Goal: Information Seeking & Learning: Learn about a topic

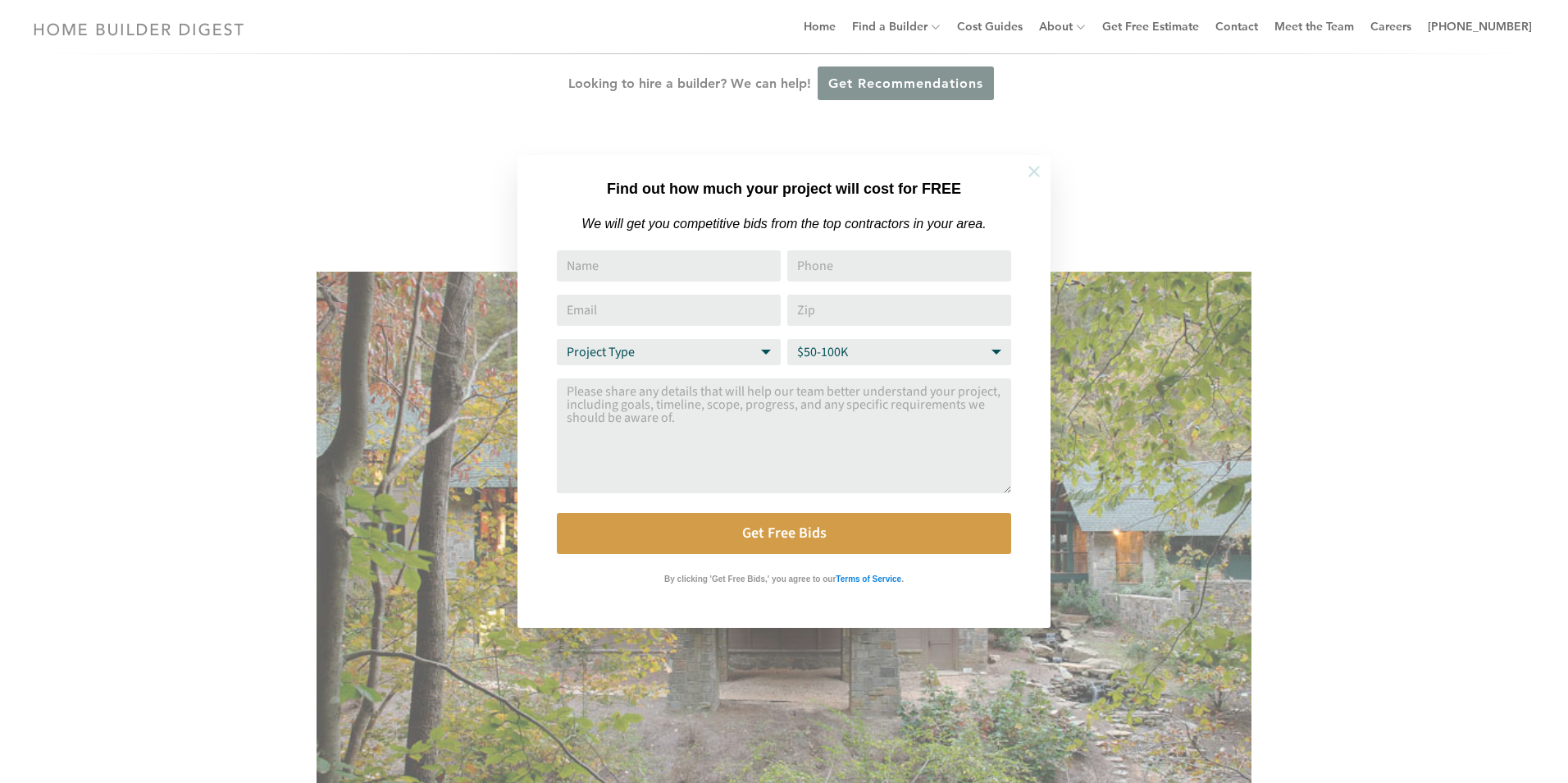
click at [1025, 171] on icon at bounding box center [1034, 172] width 18 height 18
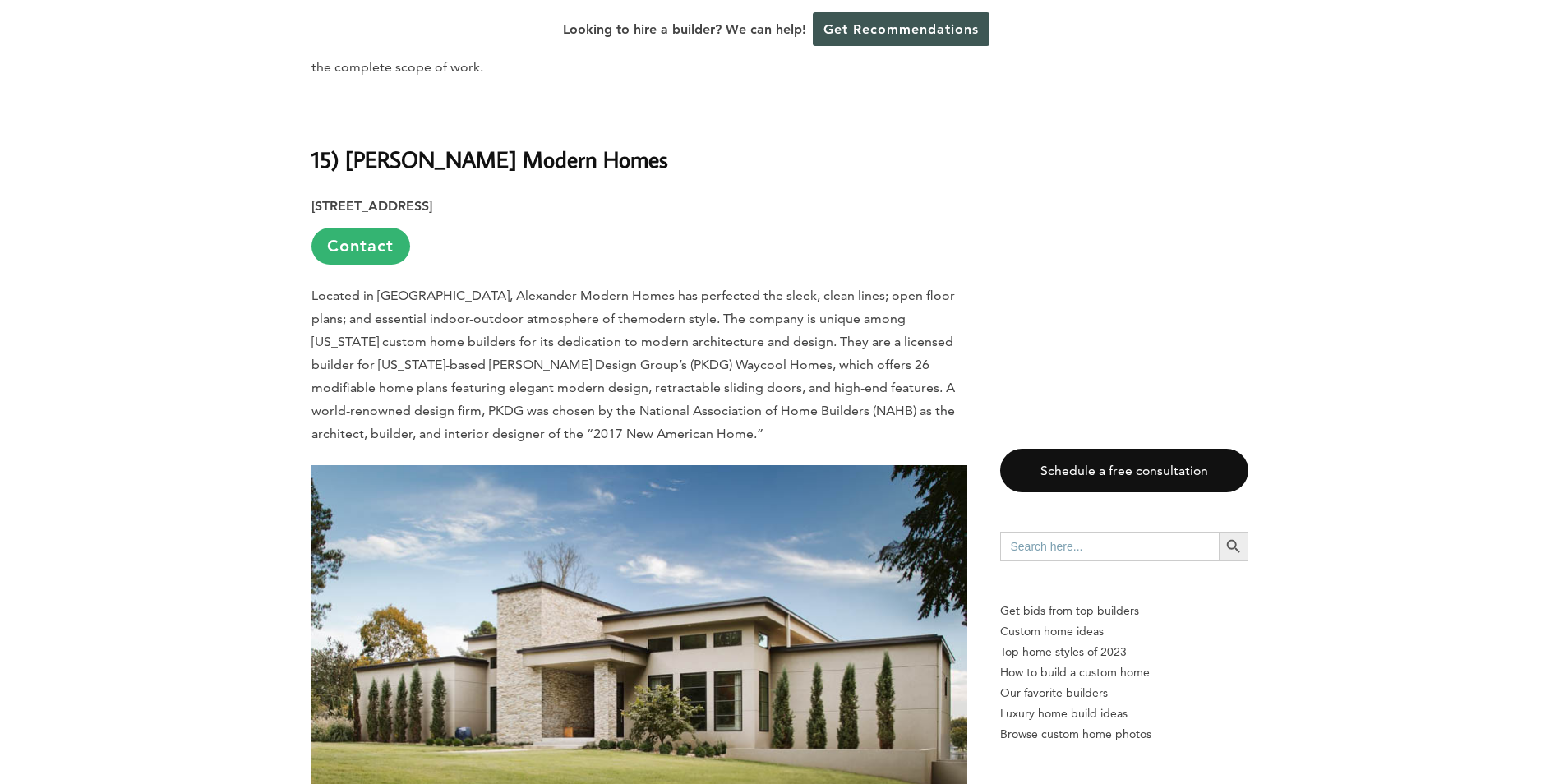
scroll to position [1068, 0]
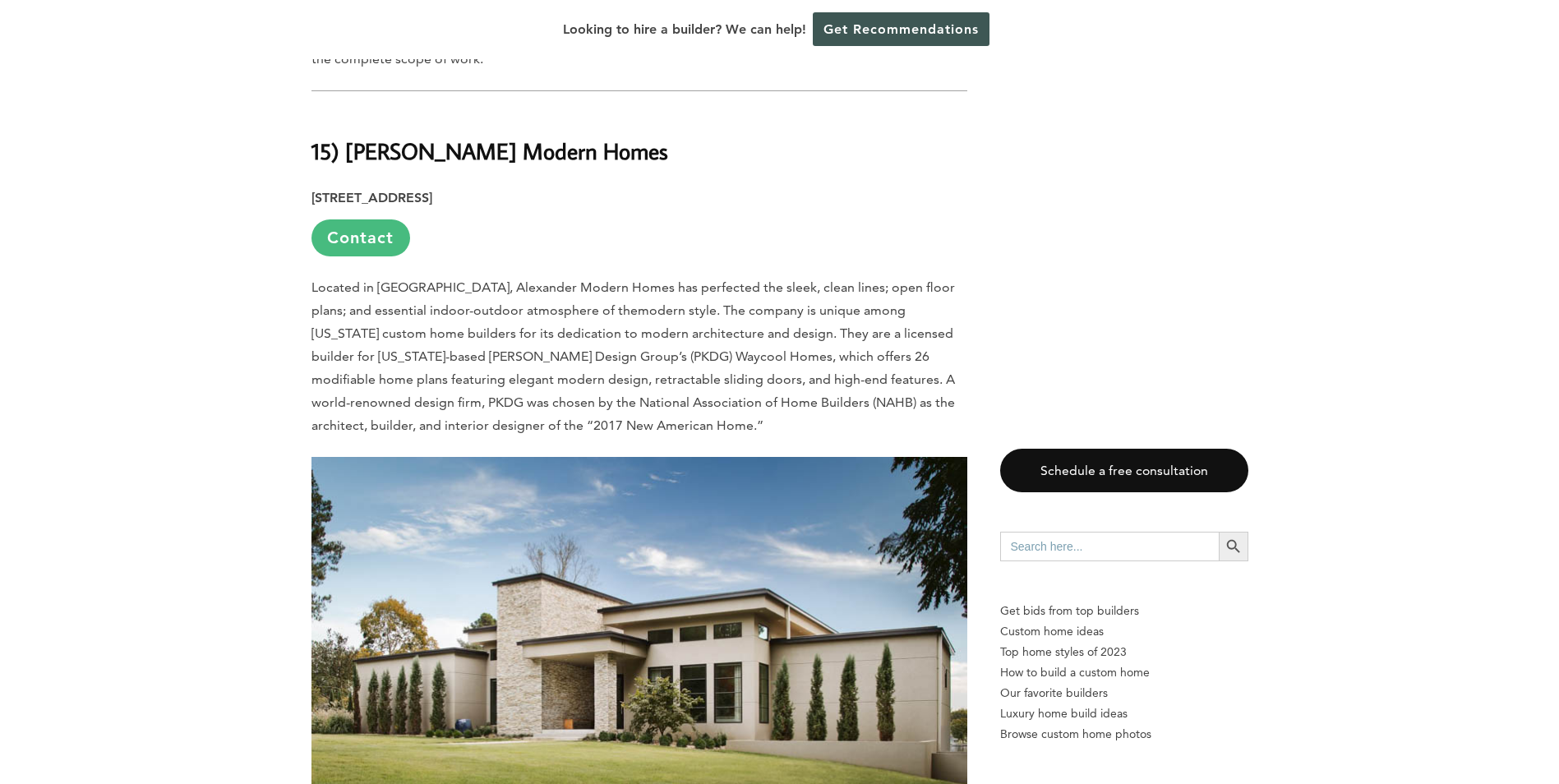
click at [385, 222] on link "Contact" at bounding box center [361, 237] width 99 height 37
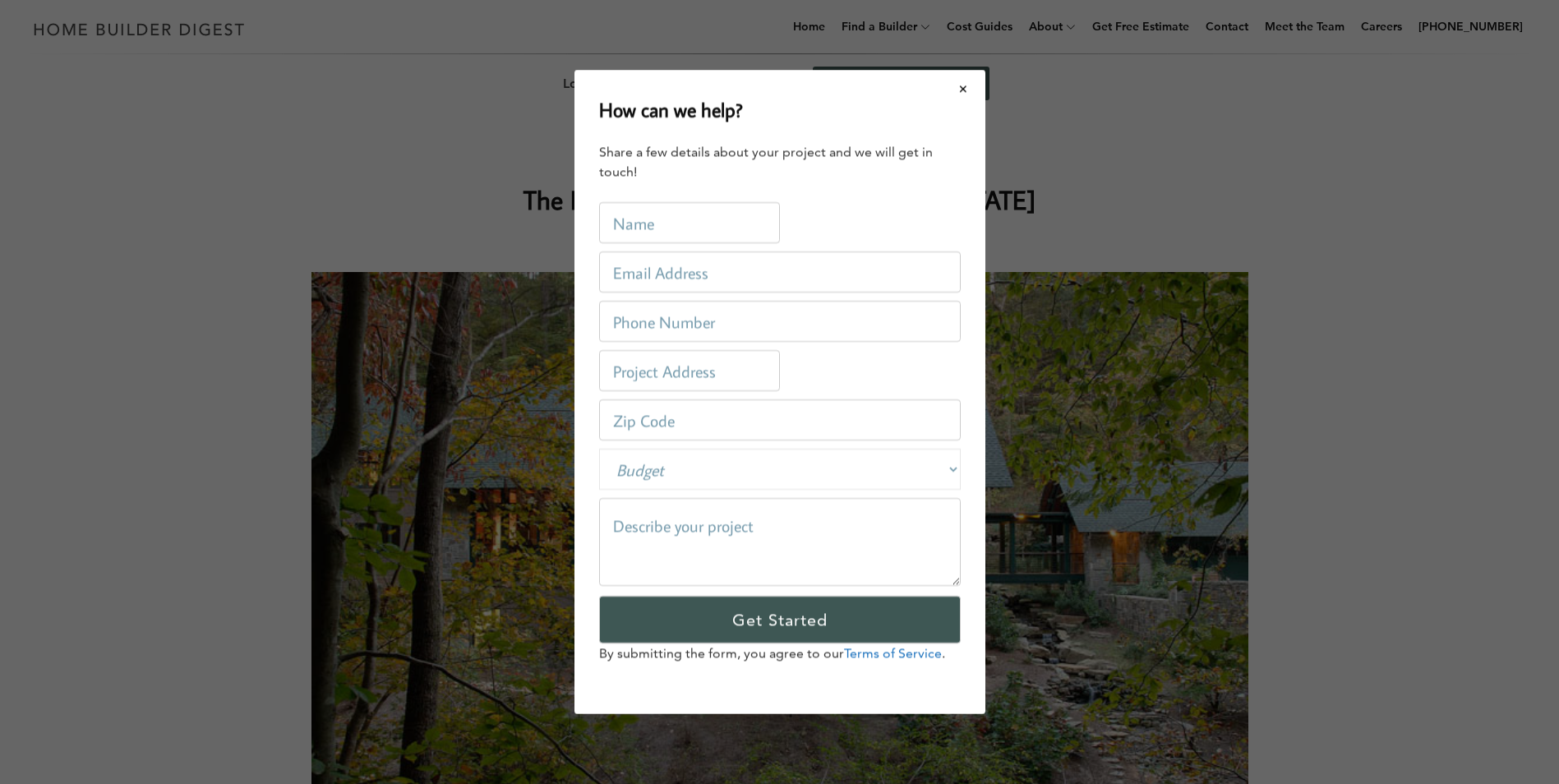
scroll to position [0, 0]
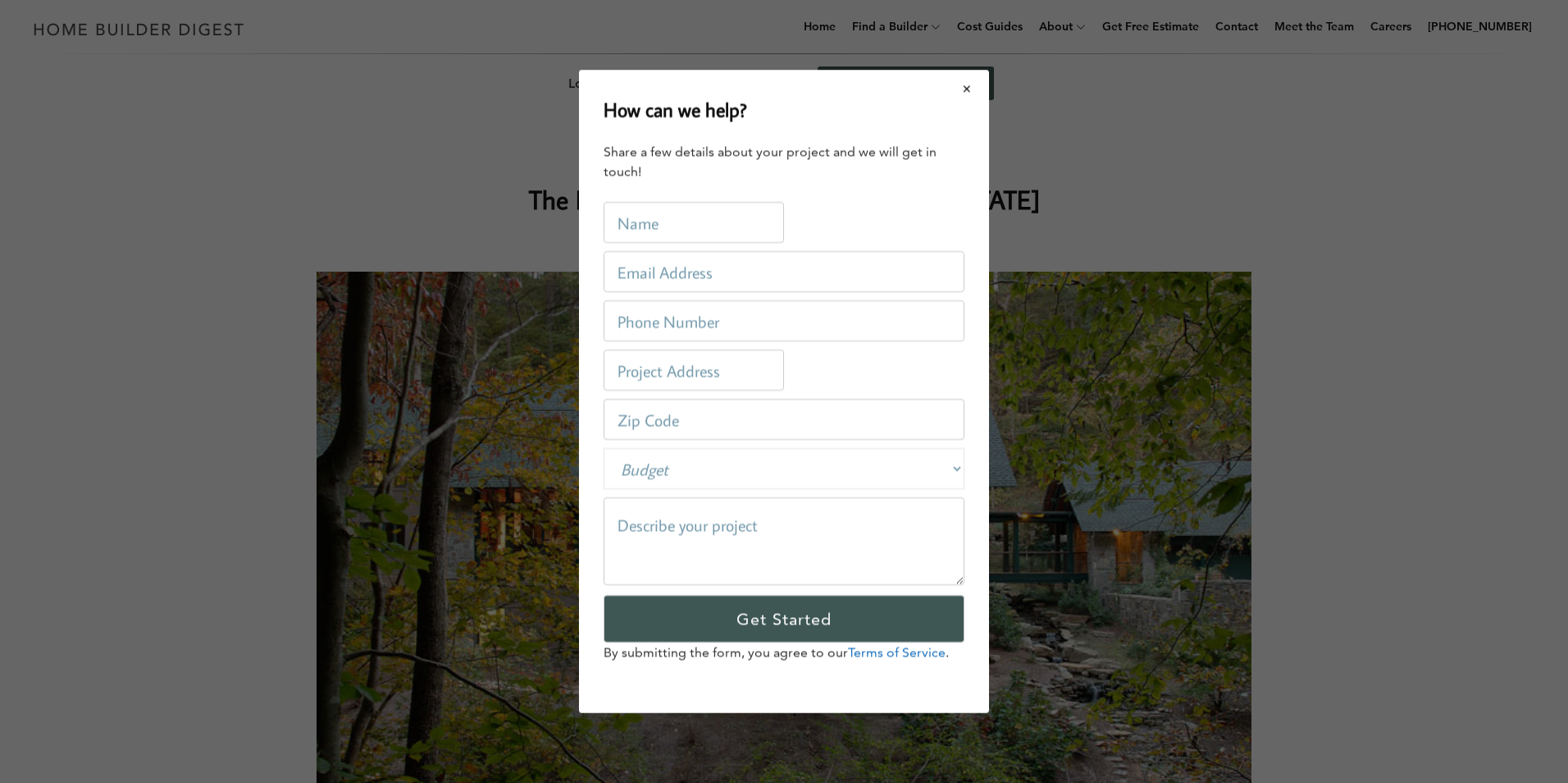
click at [971, 91] on button "Close modal" at bounding box center [967, 89] width 44 height 35
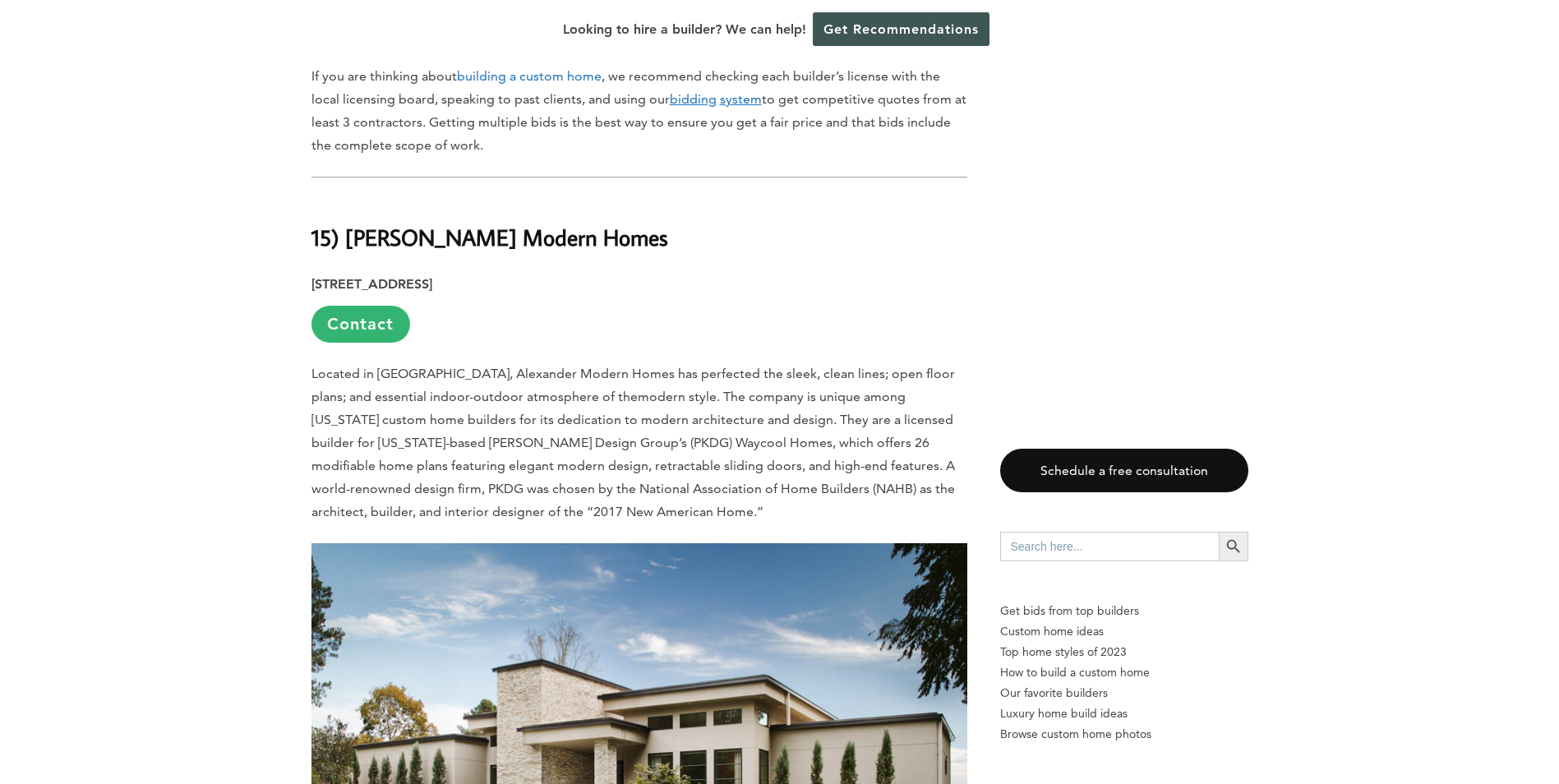
scroll to position [985, 0]
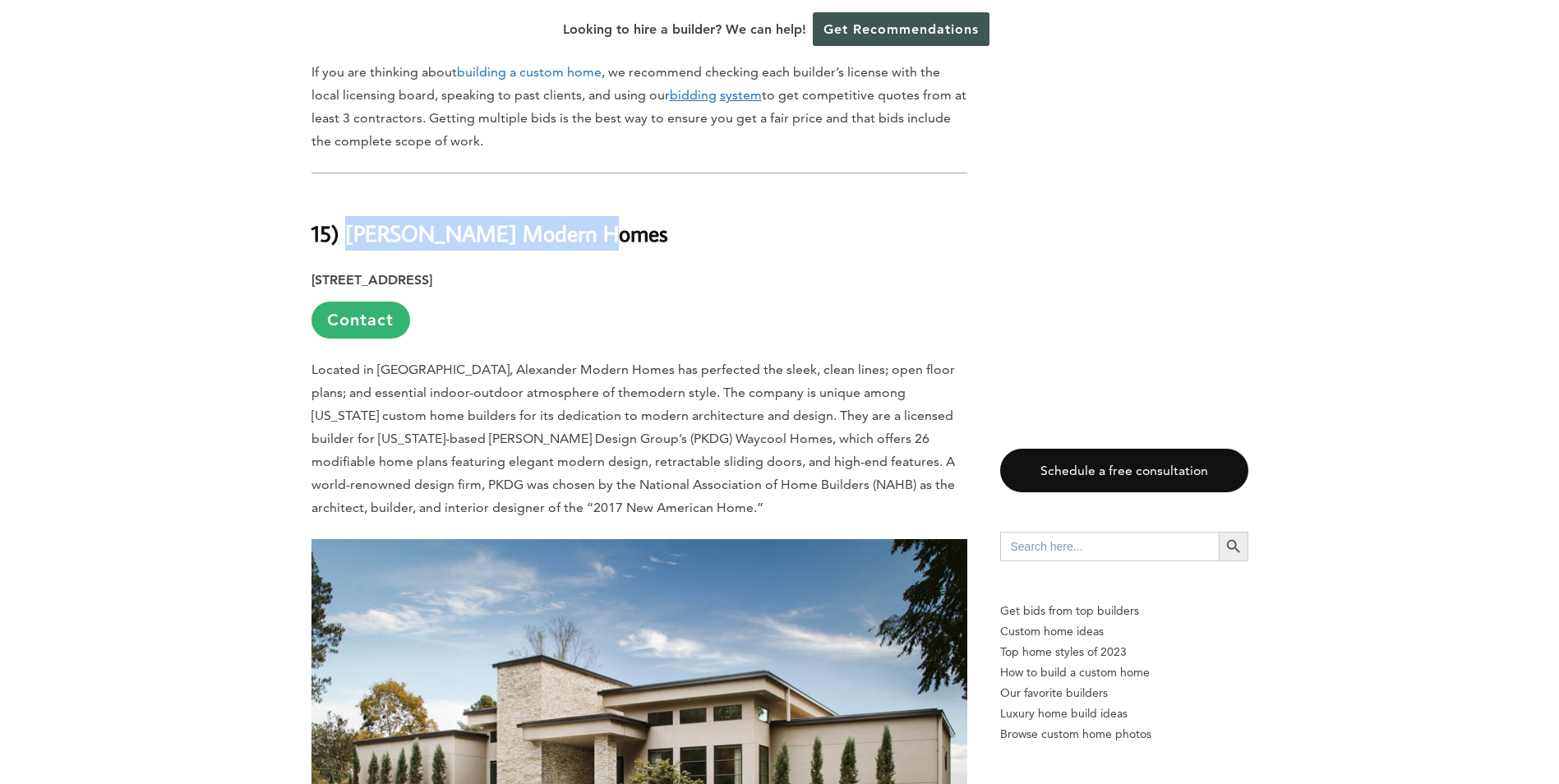
drag, startPoint x: 596, startPoint y: 212, endPoint x: 352, endPoint y: 225, distance: 244.3
click at [352, 225] on h2 "15) [PERSON_NAME] Modern Homes" at bounding box center [639, 222] width 656 height 57
copy b "Alexander Modern Homes"
click at [647, 207] on h2 "15) [PERSON_NAME] Modern Homes" at bounding box center [639, 222] width 656 height 57
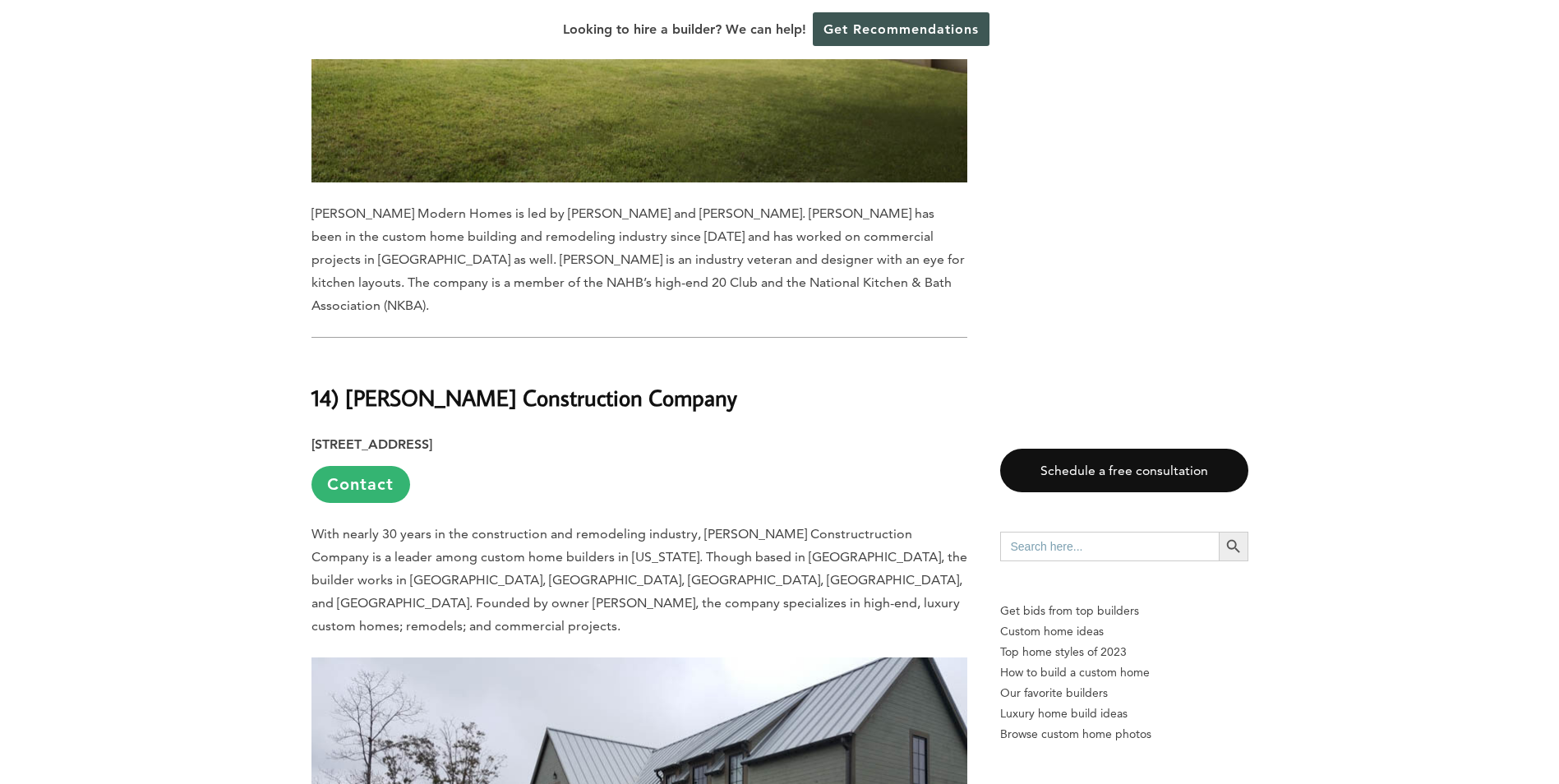
scroll to position [1807, 0]
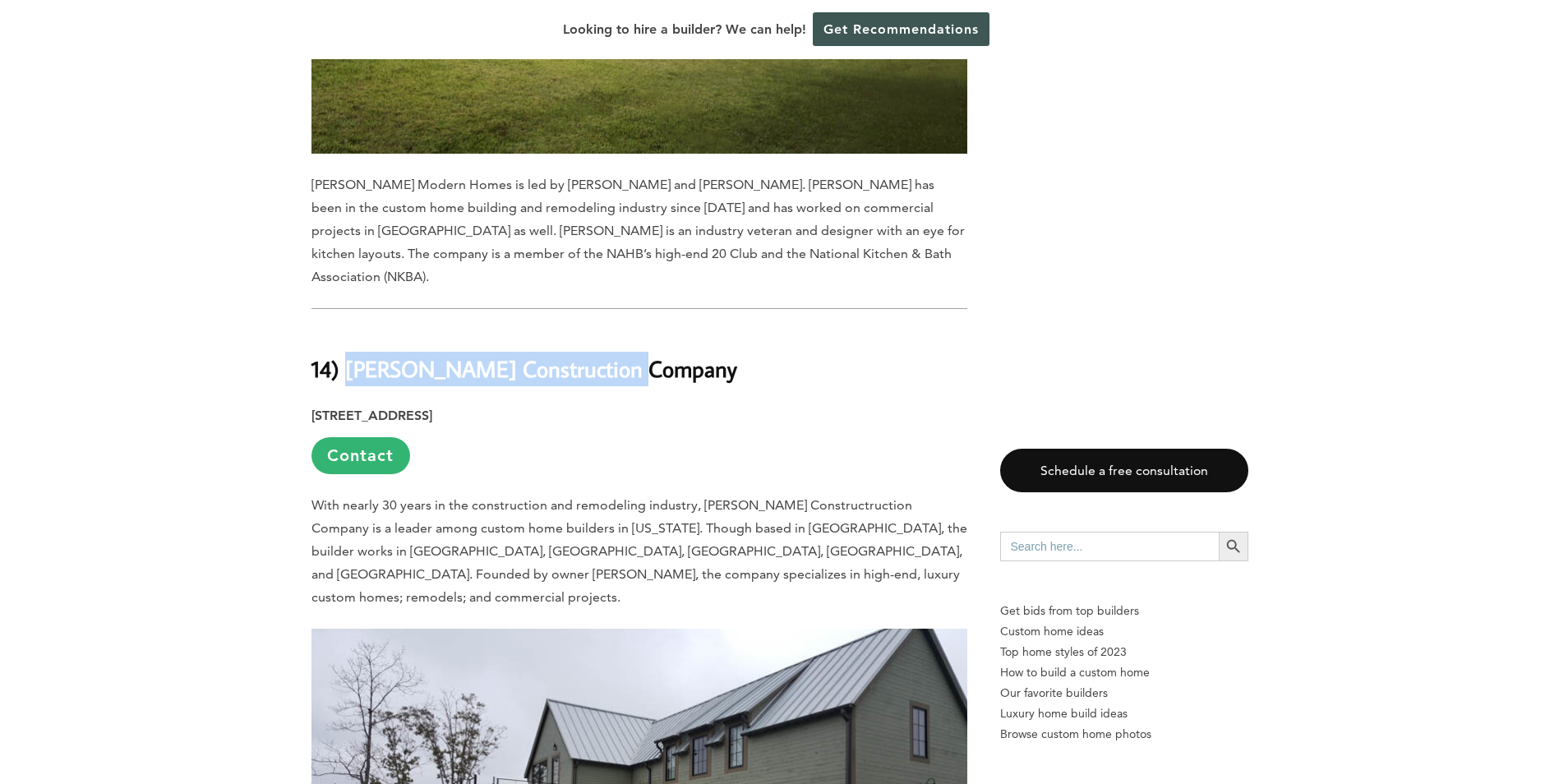
drag, startPoint x: 634, startPoint y: 329, endPoint x: 353, endPoint y: 331, distance: 281.0
click at [353, 331] on h2 "14) [PERSON_NAME] Construction Company" at bounding box center [639, 357] width 656 height 57
copy b "[PERSON_NAME] Construction Company"
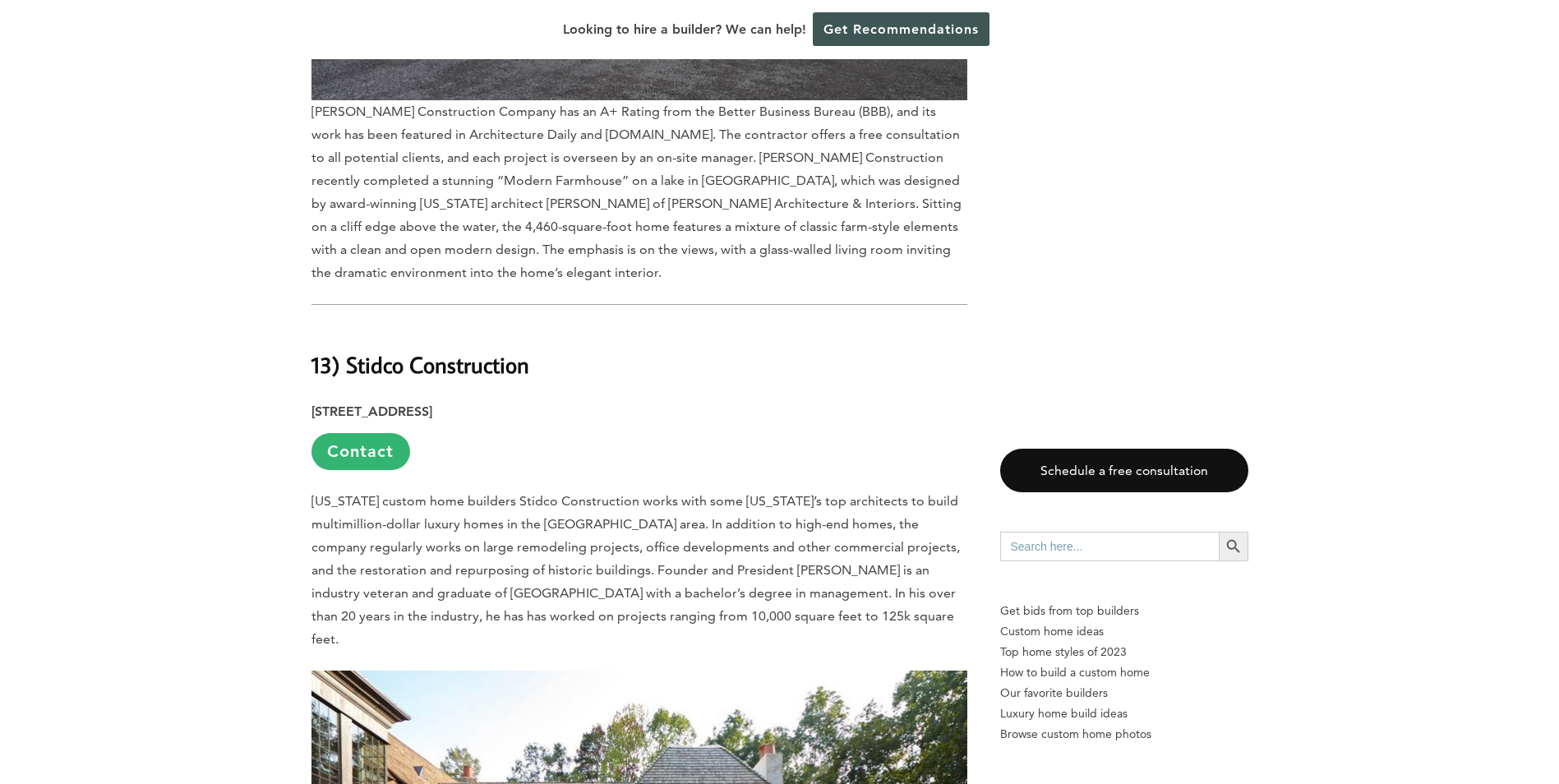
scroll to position [2711, 0]
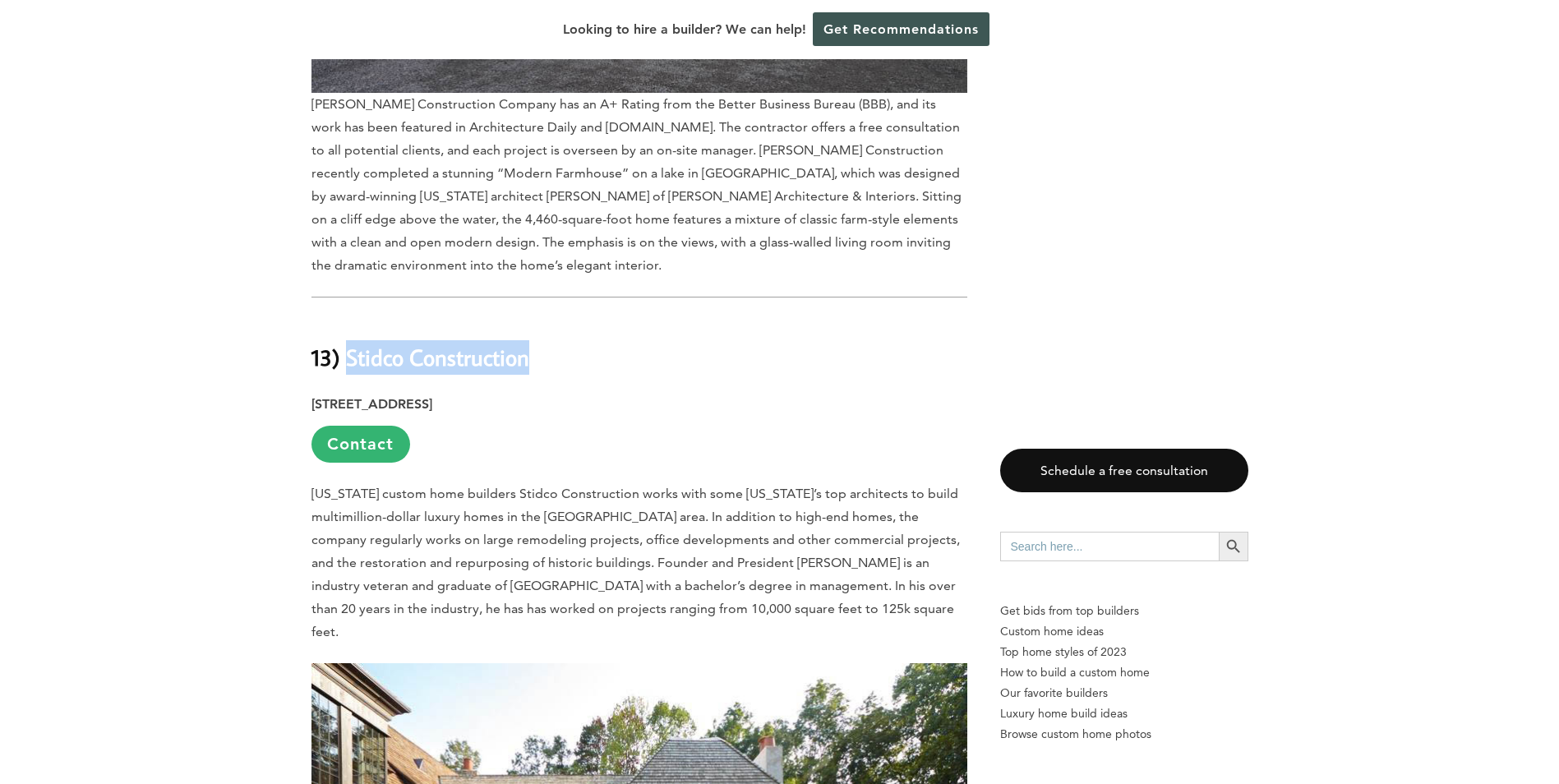
drag, startPoint x: 536, startPoint y: 267, endPoint x: 348, endPoint y: 260, distance: 188.1
click at [348, 317] on h2 "13) Stidco Construction" at bounding box center [639, 345] width 656 height 57
copy b "Stidco Construction"
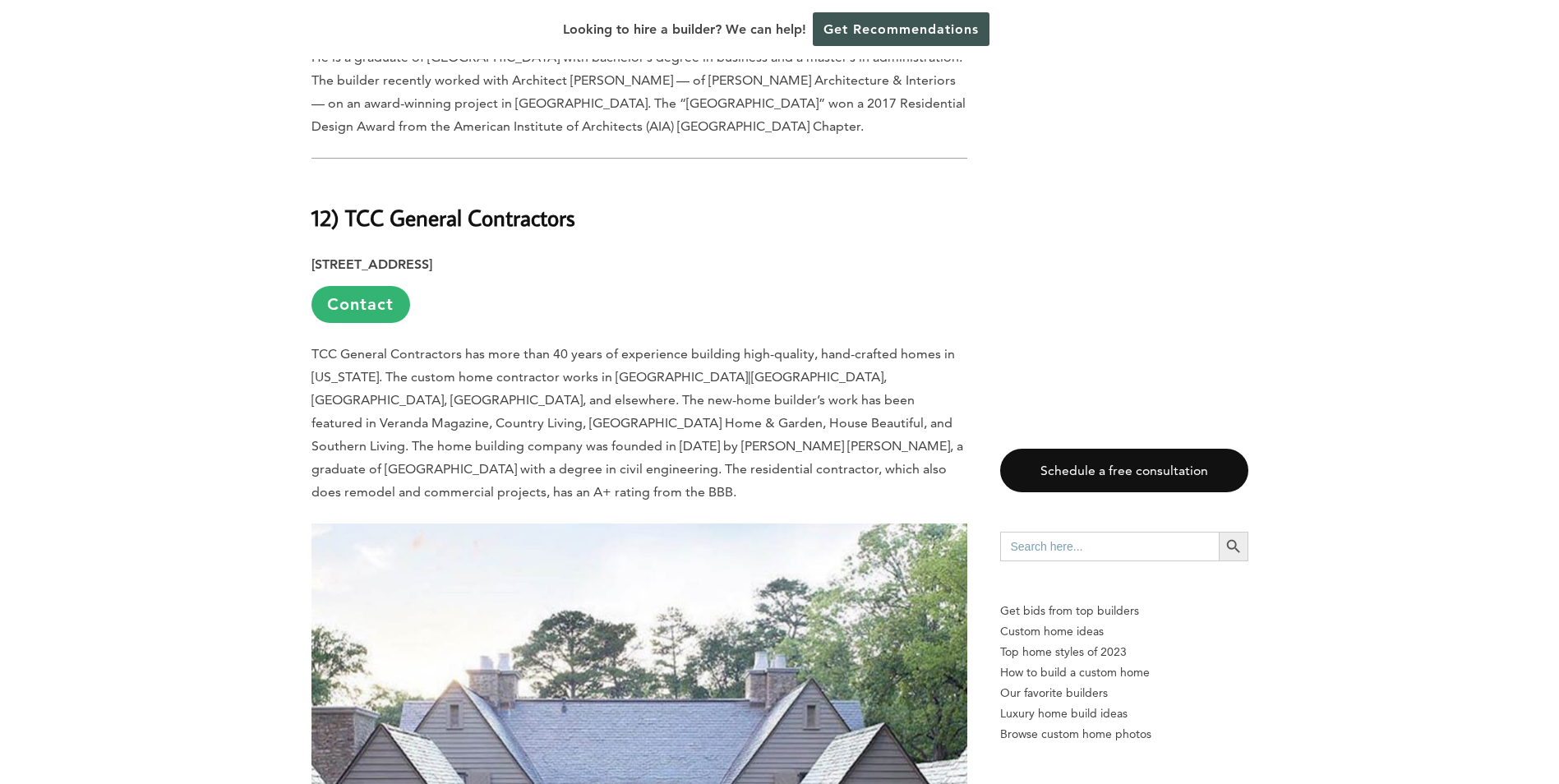
scroll to position [3779, 0]
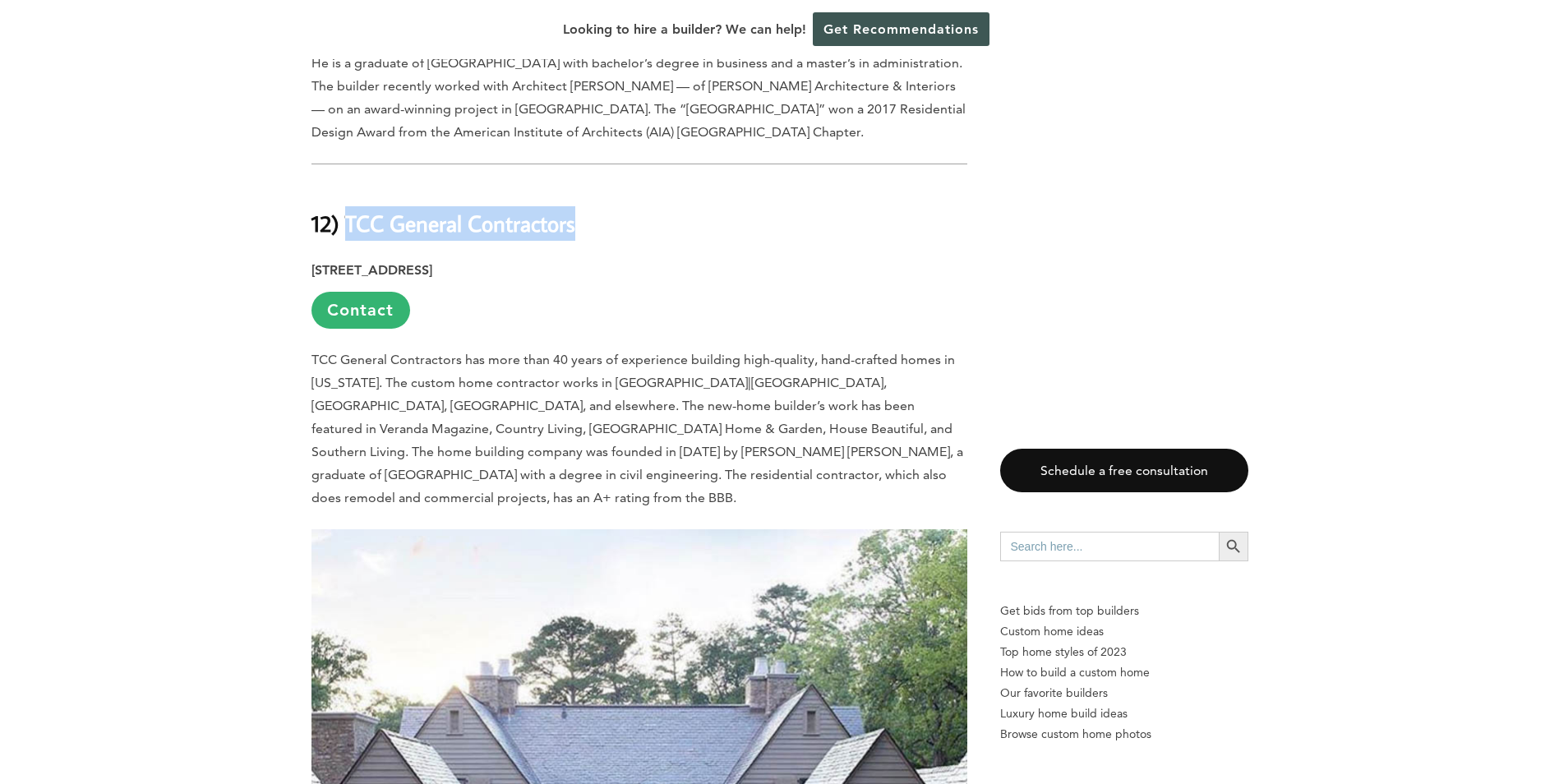
drag, startPoint x: 582, startPoint y: 111, endPoint x: 343, endPoint y: 120, distance: 239.2
click at [343, 184] on h2 "12) TCC General Contractors" at bounding box center [639, 212] width 656 height 57
copy b "TCC General Contractors"
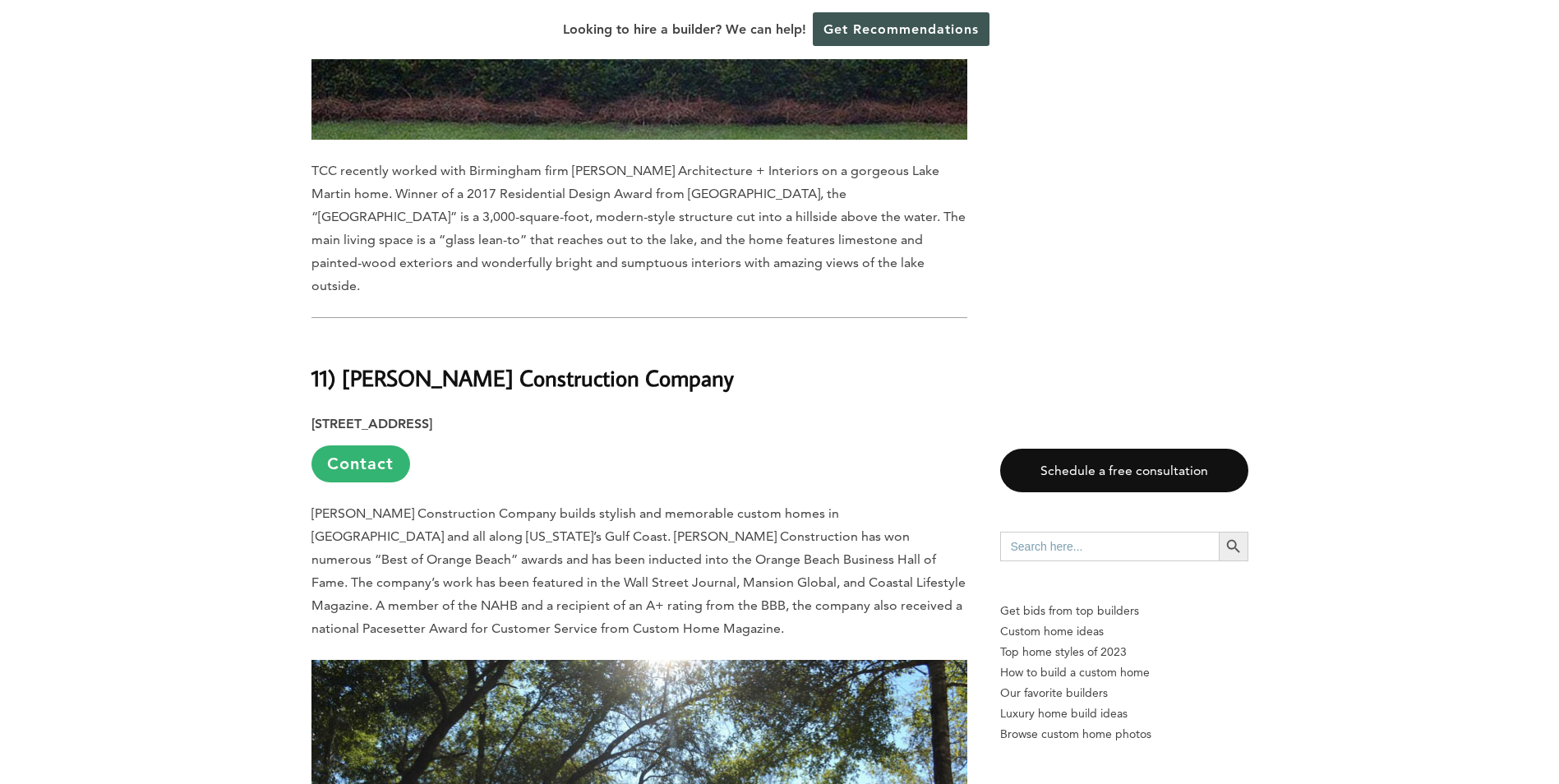
scroll to position [4764, 0]
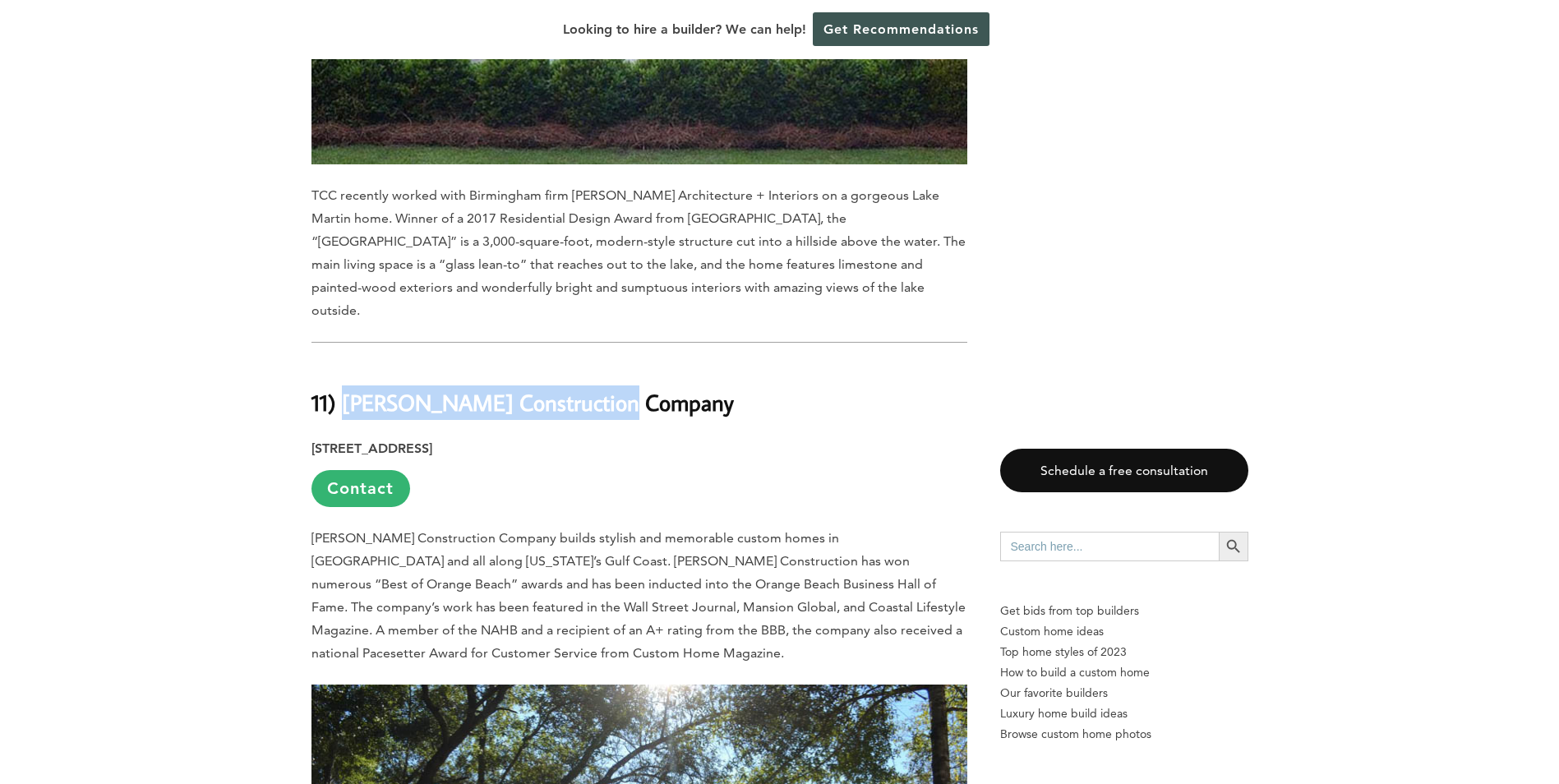
drag, startPoint x: 630, startPoint y: 245, endPoint x: 345, endPoint y: 257, distance: 285.3
click at [345, 363] on h2 "11) [PERSON_NAME] Construction Company" at bounding box center [639, 391] width 656 height 57
copy b "[PERSON_NAME] Construction Company"
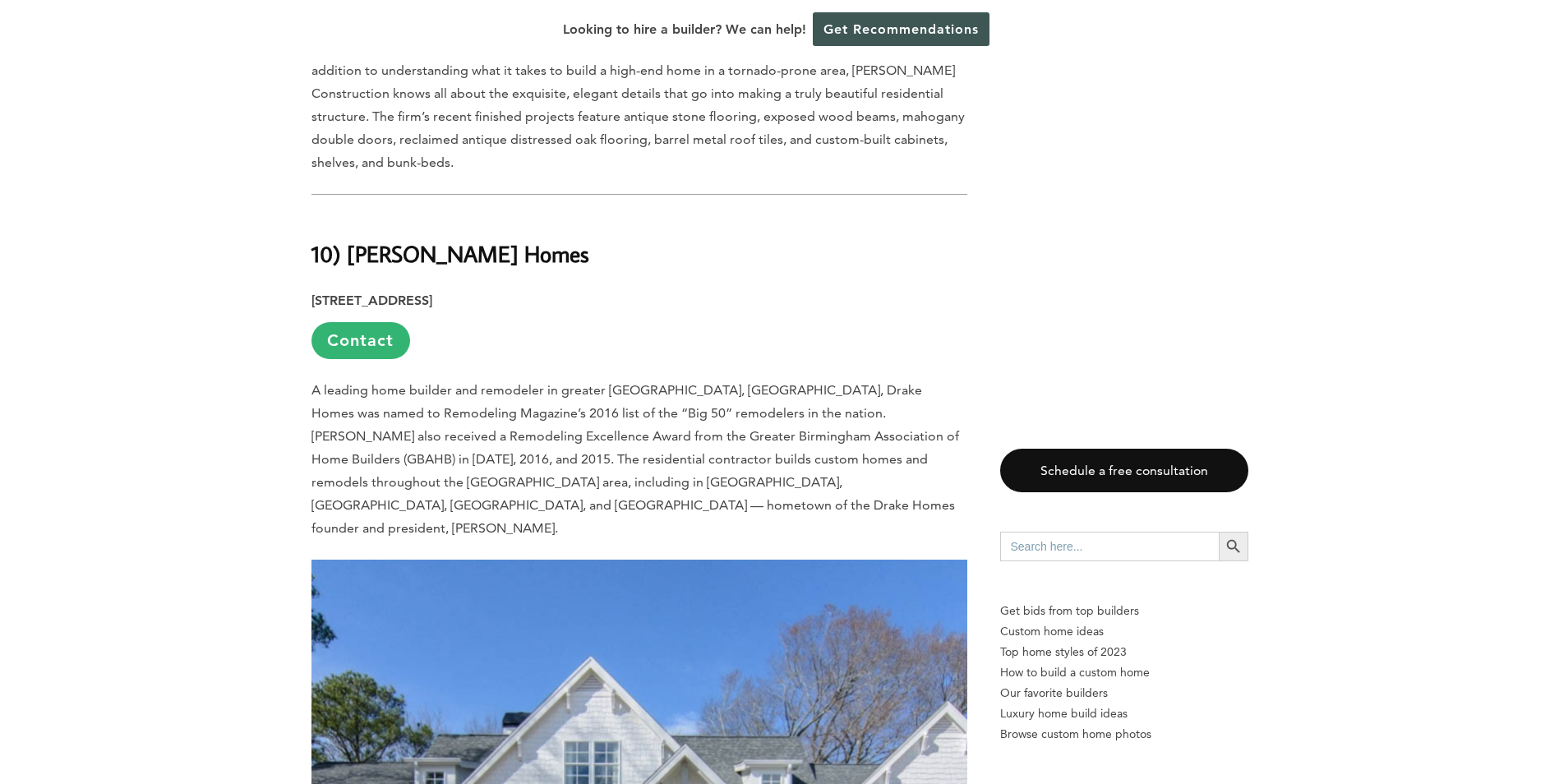
scroll to position [5833, 0]
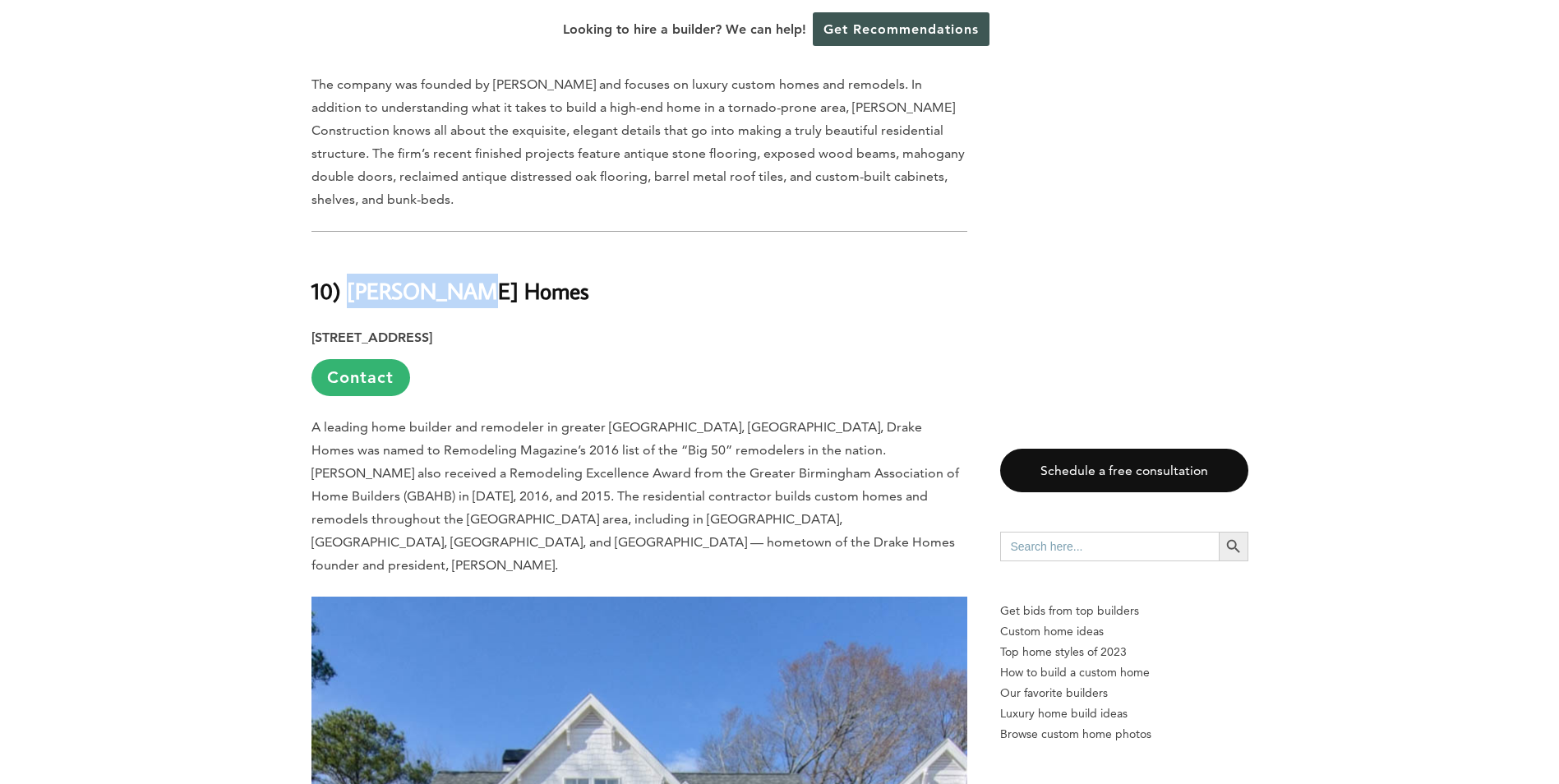
drag, startPoint x: 473, startPoint y: 111, endPoint x: 345, endPoint y: 106, distance: 128.1
click at [345, 276] on b "10) [PERSON_NAME] Homes" at bounding box center [450, 289] width 278 height 28
copy b "Drake Homes"
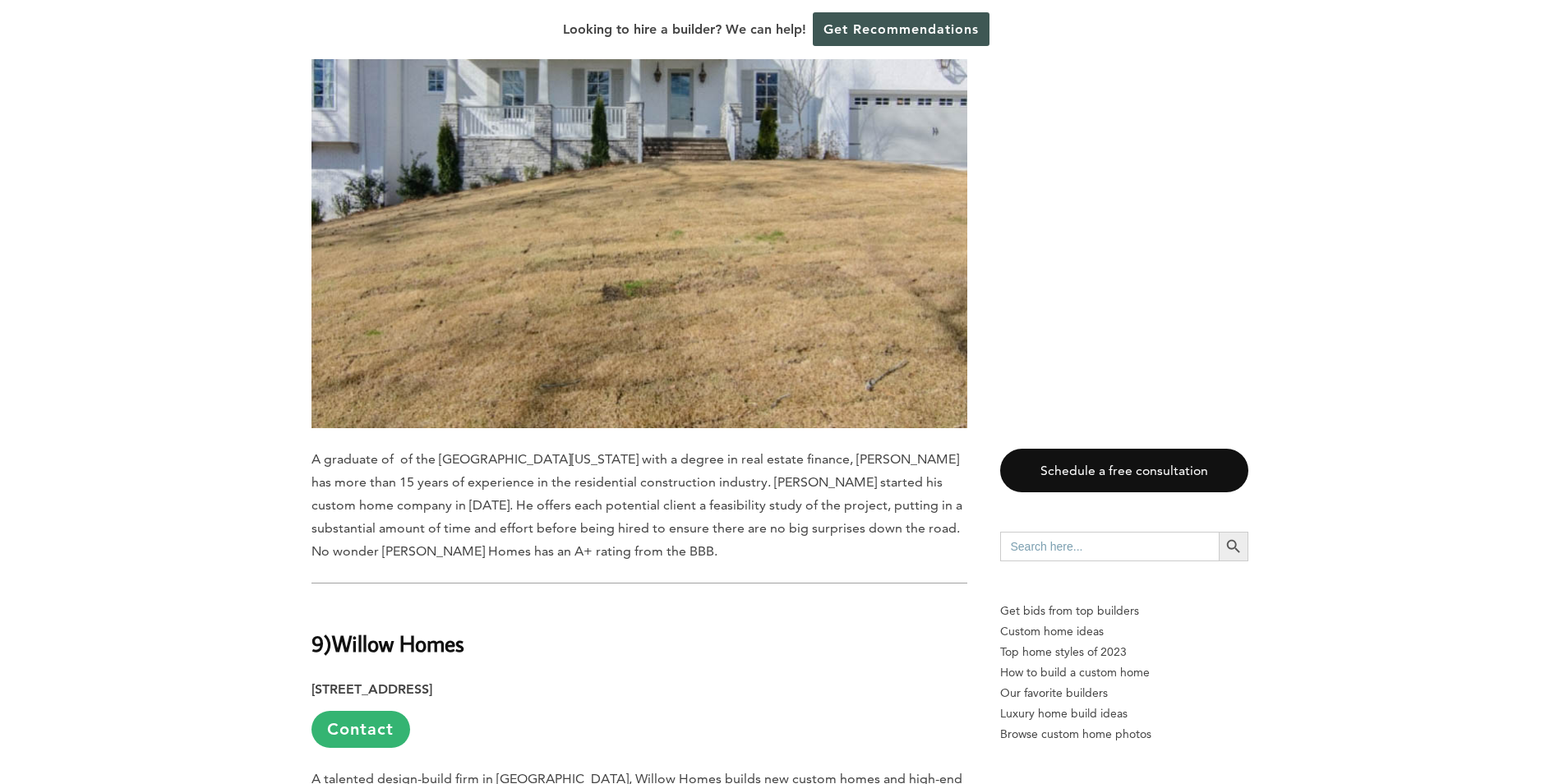
scroll to position [6736, 0]
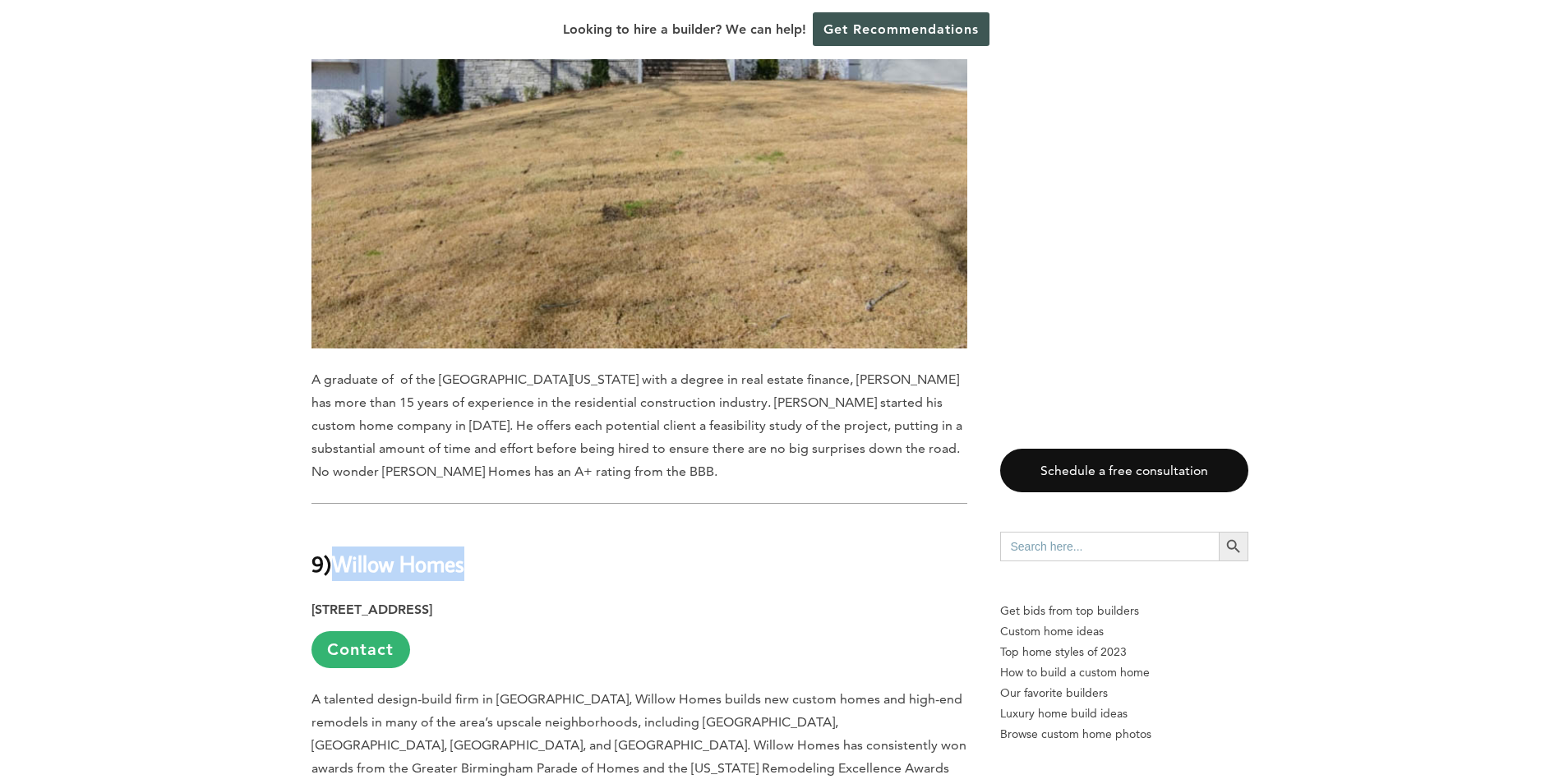
drag, startPoint x: 470, startPoint y: 352, endPoint x: 343, endPoint y: 351, distance: 127.0
click at [343, 549] on b "Willow Homes" at bounding box center [398, 562] width 132 height 28
copy b "Willow Homes"
drag, startPoint x: 646, startPoint y: 401, endPoint x: 498, endPoint y: 397, distance: 148.1
click at [498, 598] on p "[STREET_ADDRESS] Contact" at bounding box center [639, 633] width 656 height 70
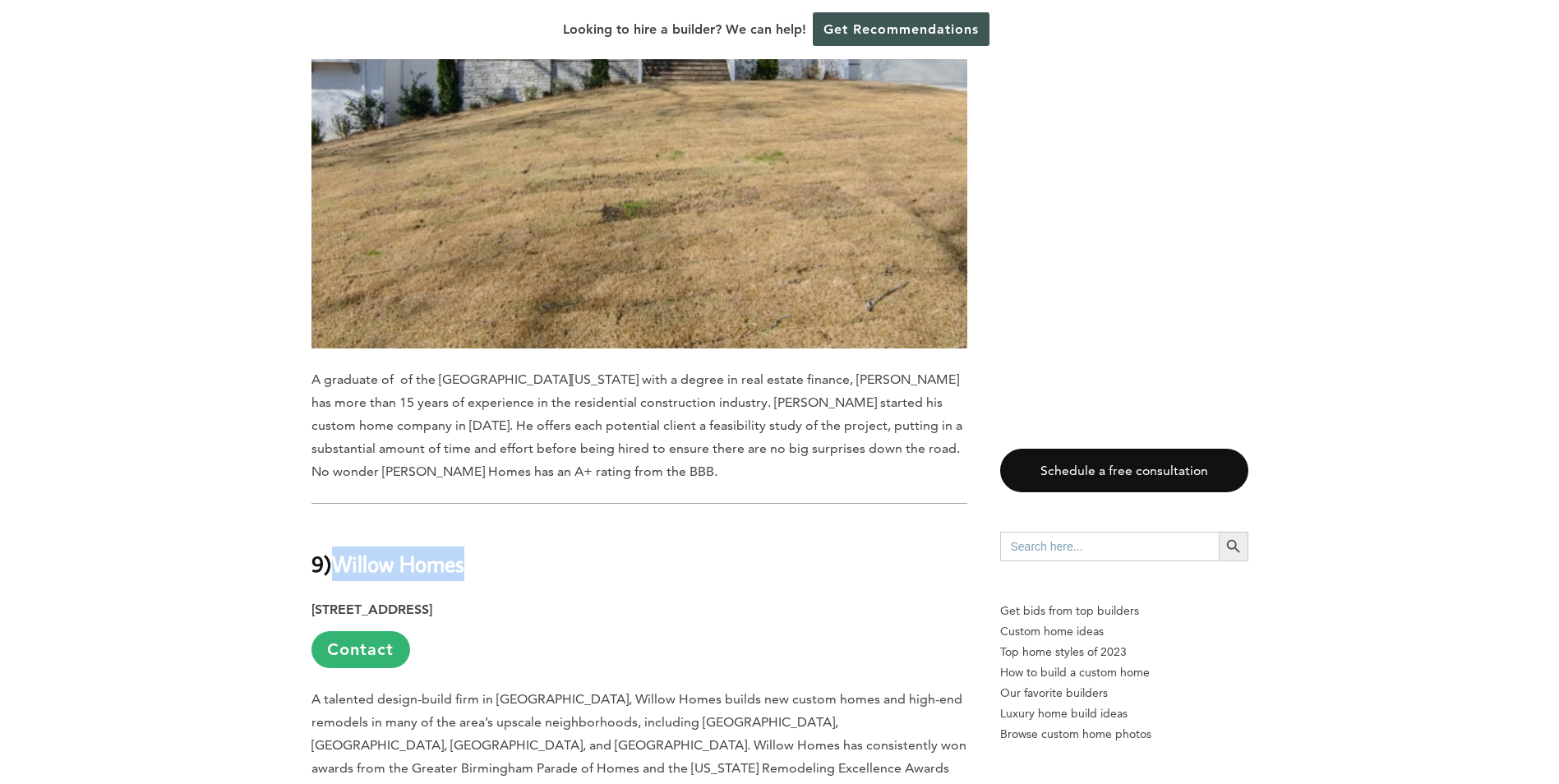
copy strong "Homewood, AL 35209"
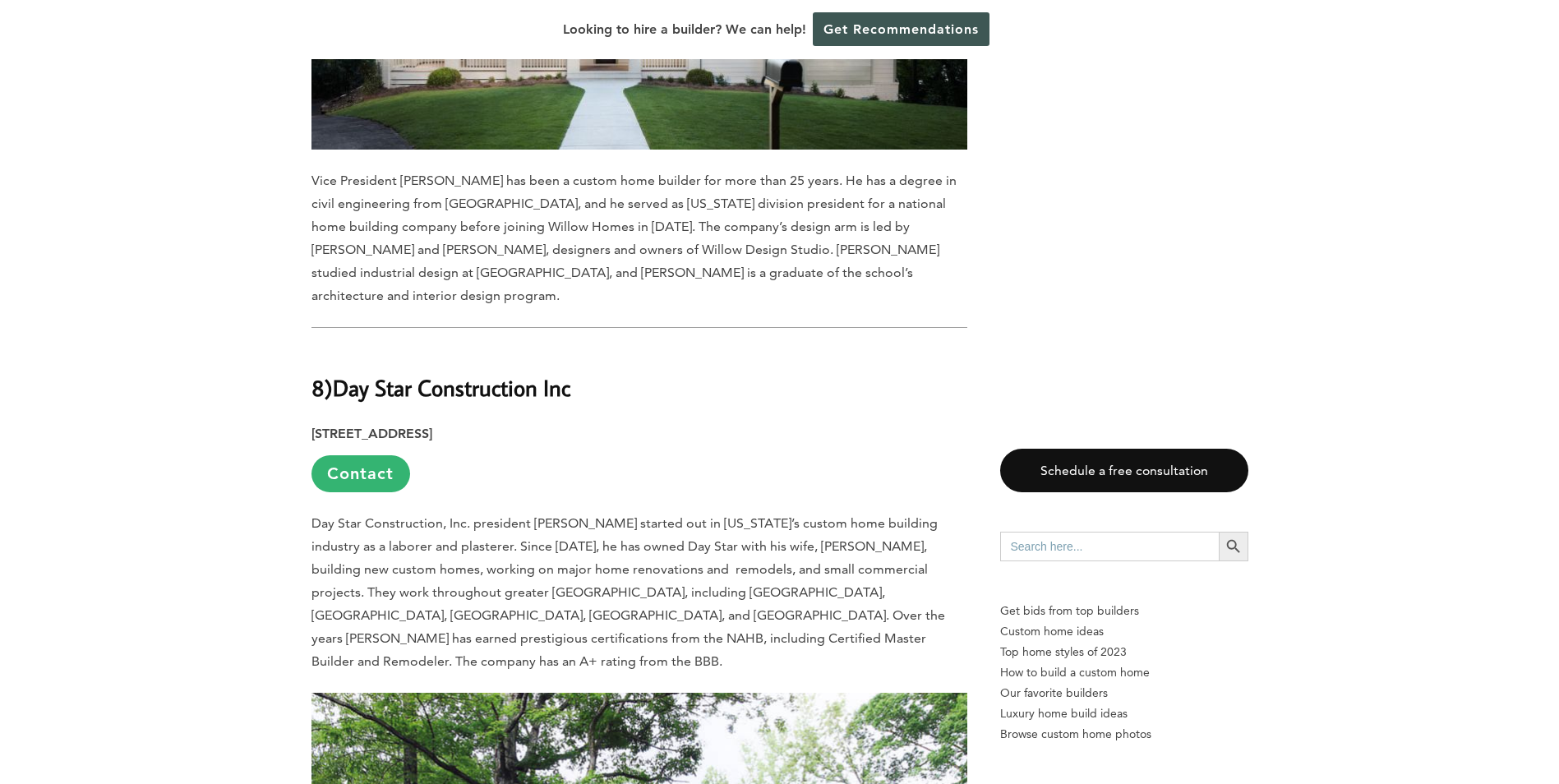
scroll to position [7887, 0]
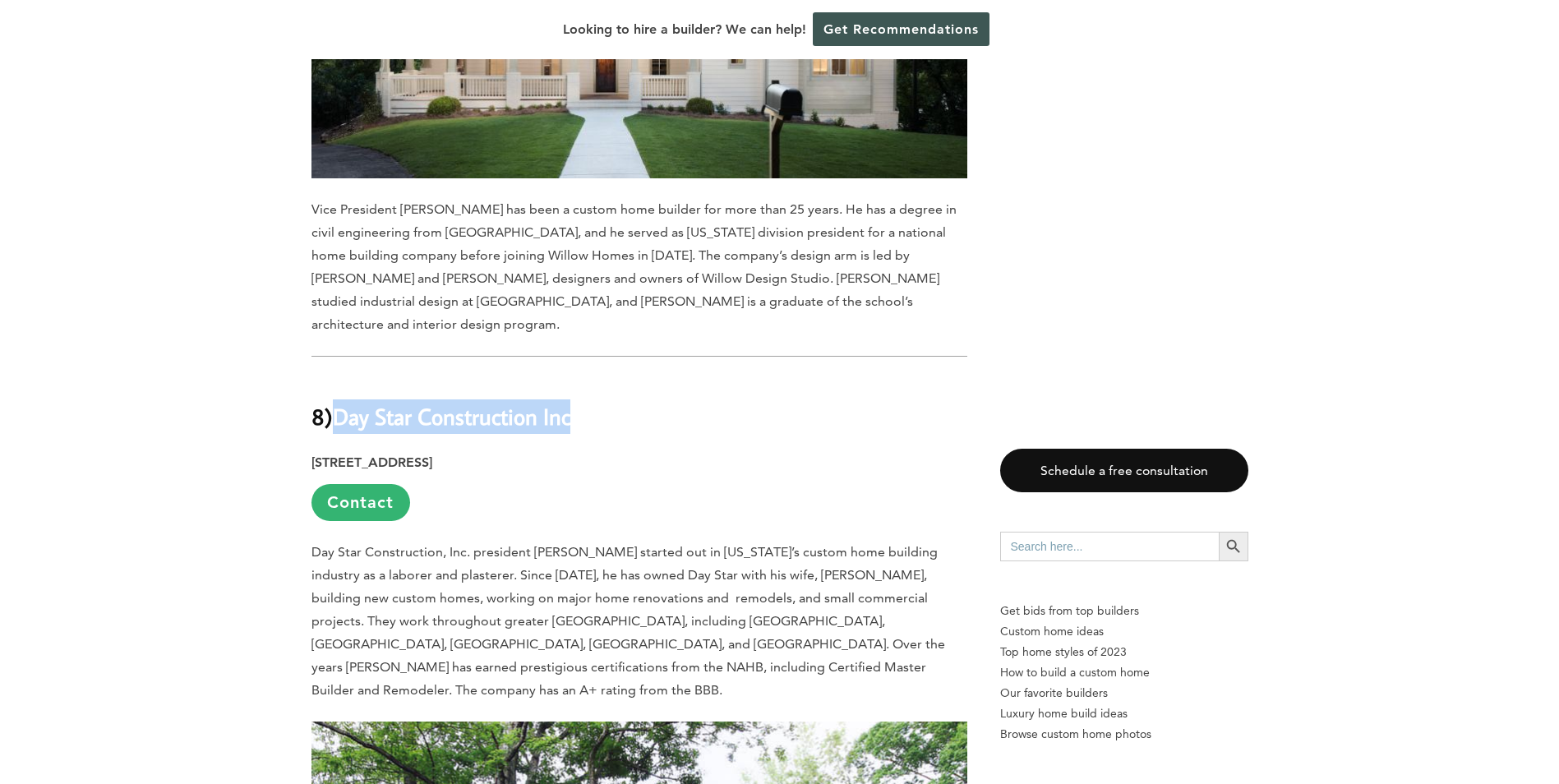
drag, startPoint x: 586, startPoint y: 165, endPoint x: 341, endPoint y: 156, distance: 245.2
click at [341, 376] on h2 "8) Day Star Construction Inc" at bounding box center [639, 405] width 656 height 57
copy b "Day Star Construction Inc"
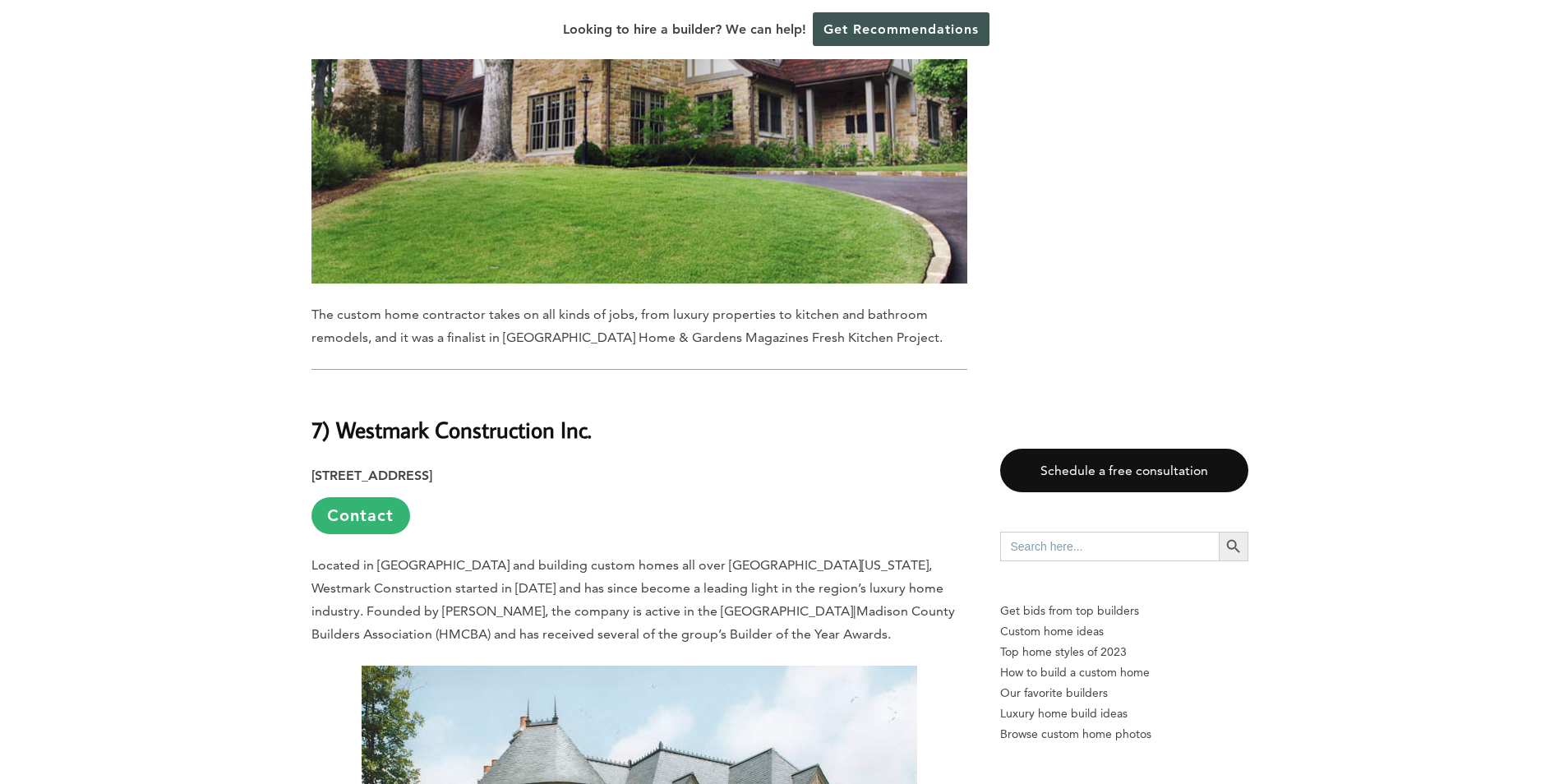
scroll to position [8708, 0]
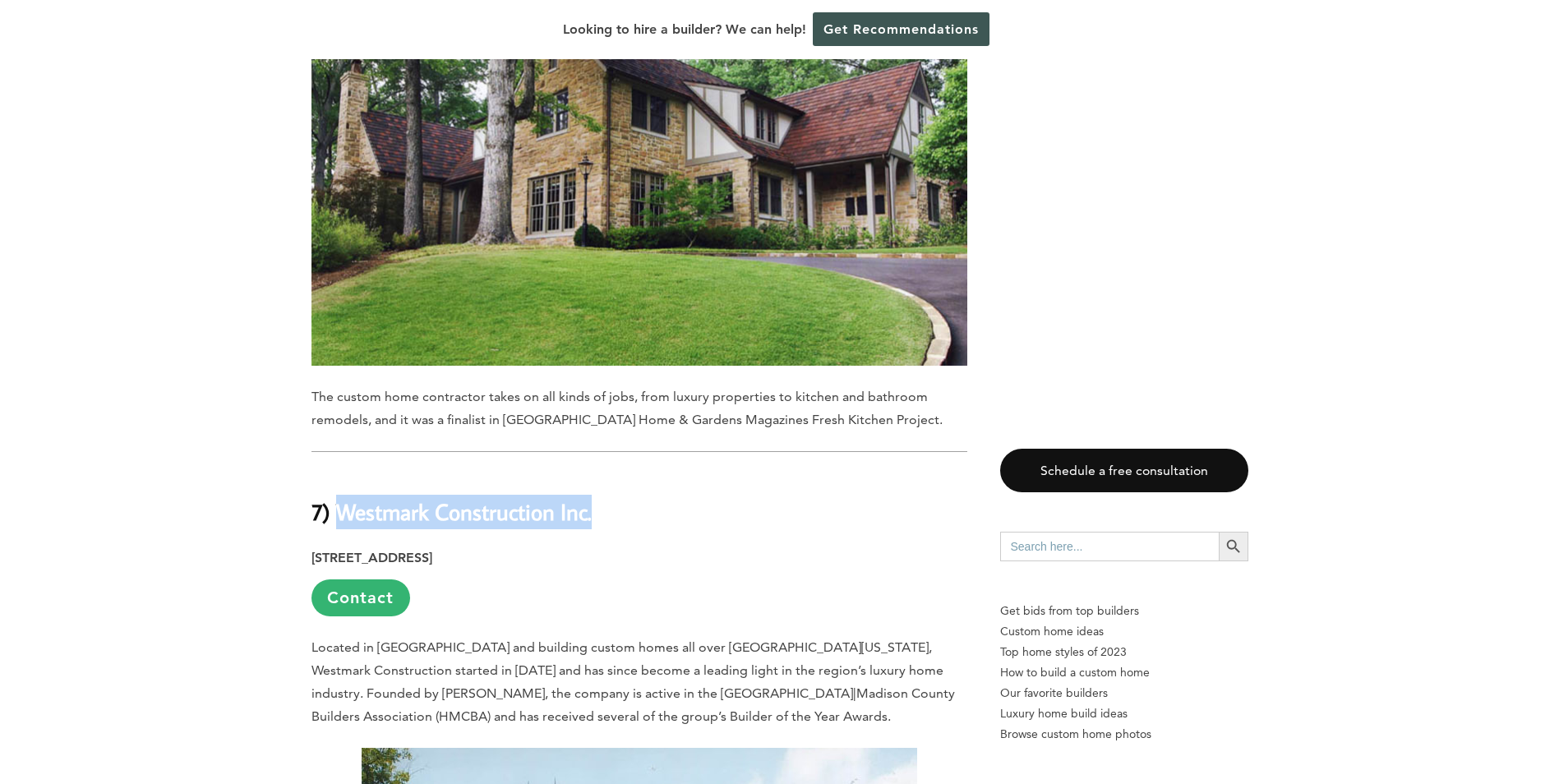
drag, startPoint x: 597, startPoint y: 235, endPoint x: 341, endPoint y: 236, distance: 256.0
click at [341, 472] on h2 "7) Westmark Construction Inc." at bounding box center [639, 500] width 656 height 57
copy b "Westmark Construction Inc."
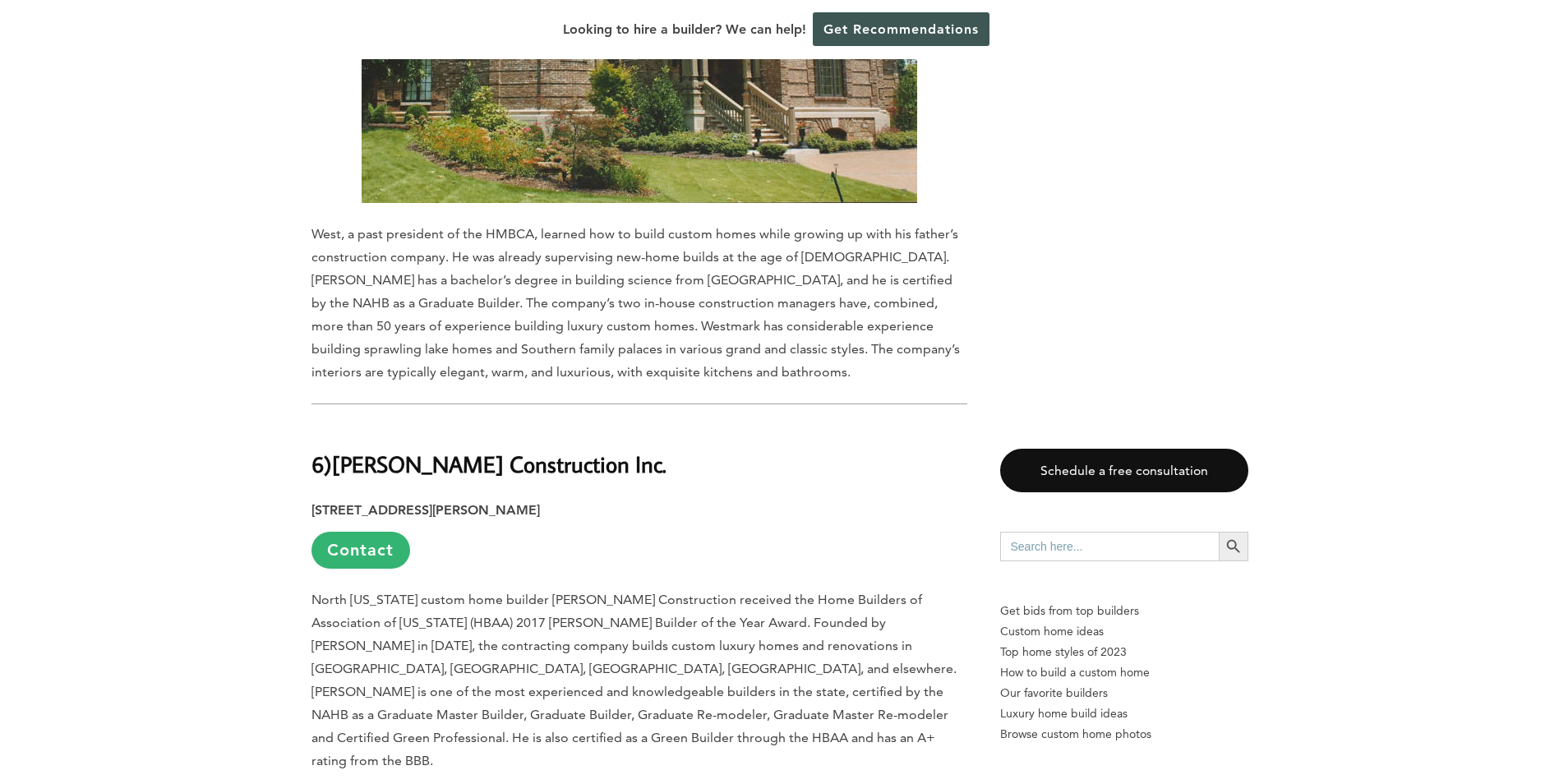
scroll to position [9694, 0]
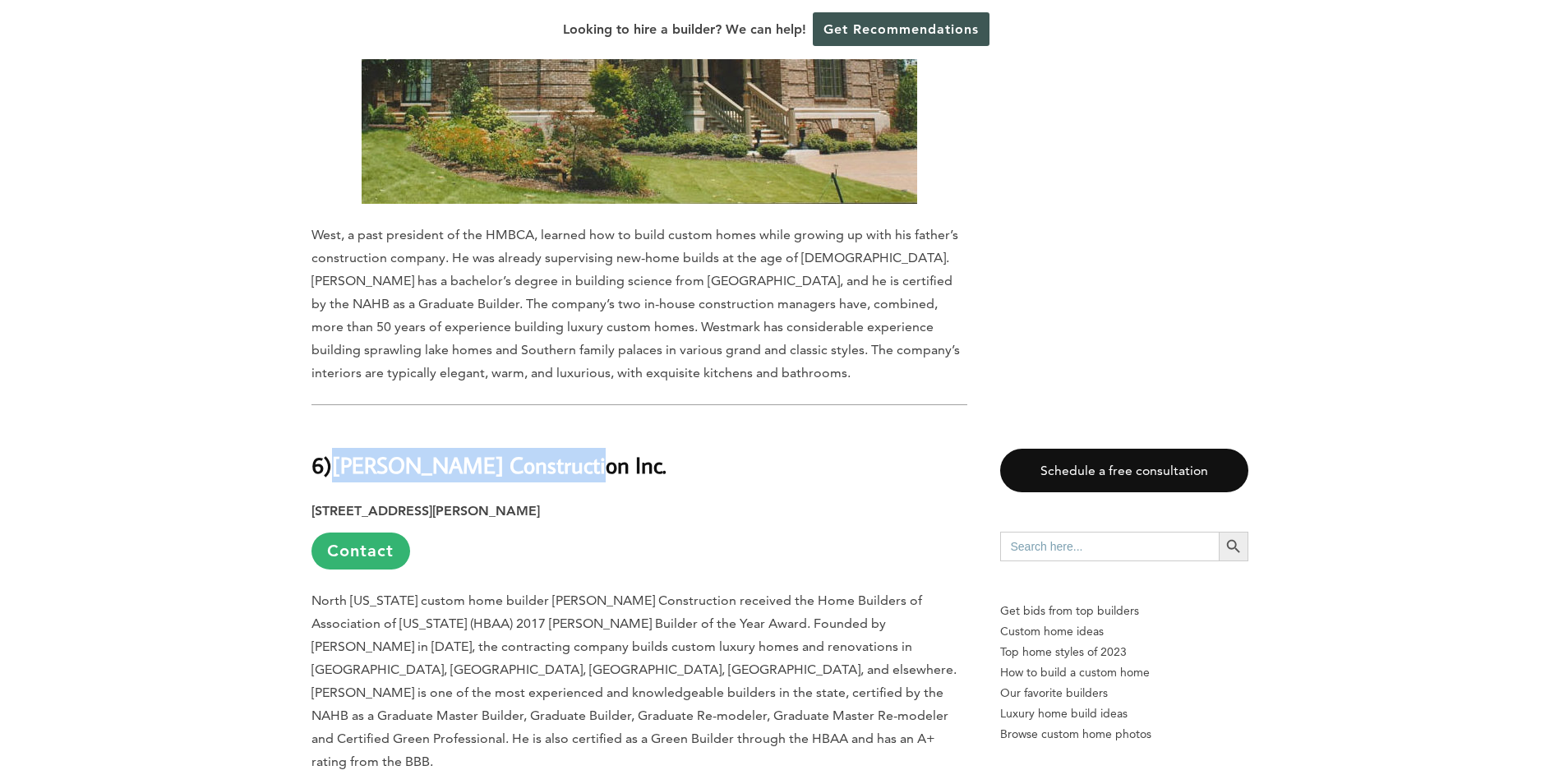
drag, startPoint x: 570, startPoint y: 190, endPoint x: 339, endPoint y: 183, distance: 231.1
click at [339, 451] on b "[PERSON_NAME] Construction Inc." at bounding box center [498, 464] width 334 height 28
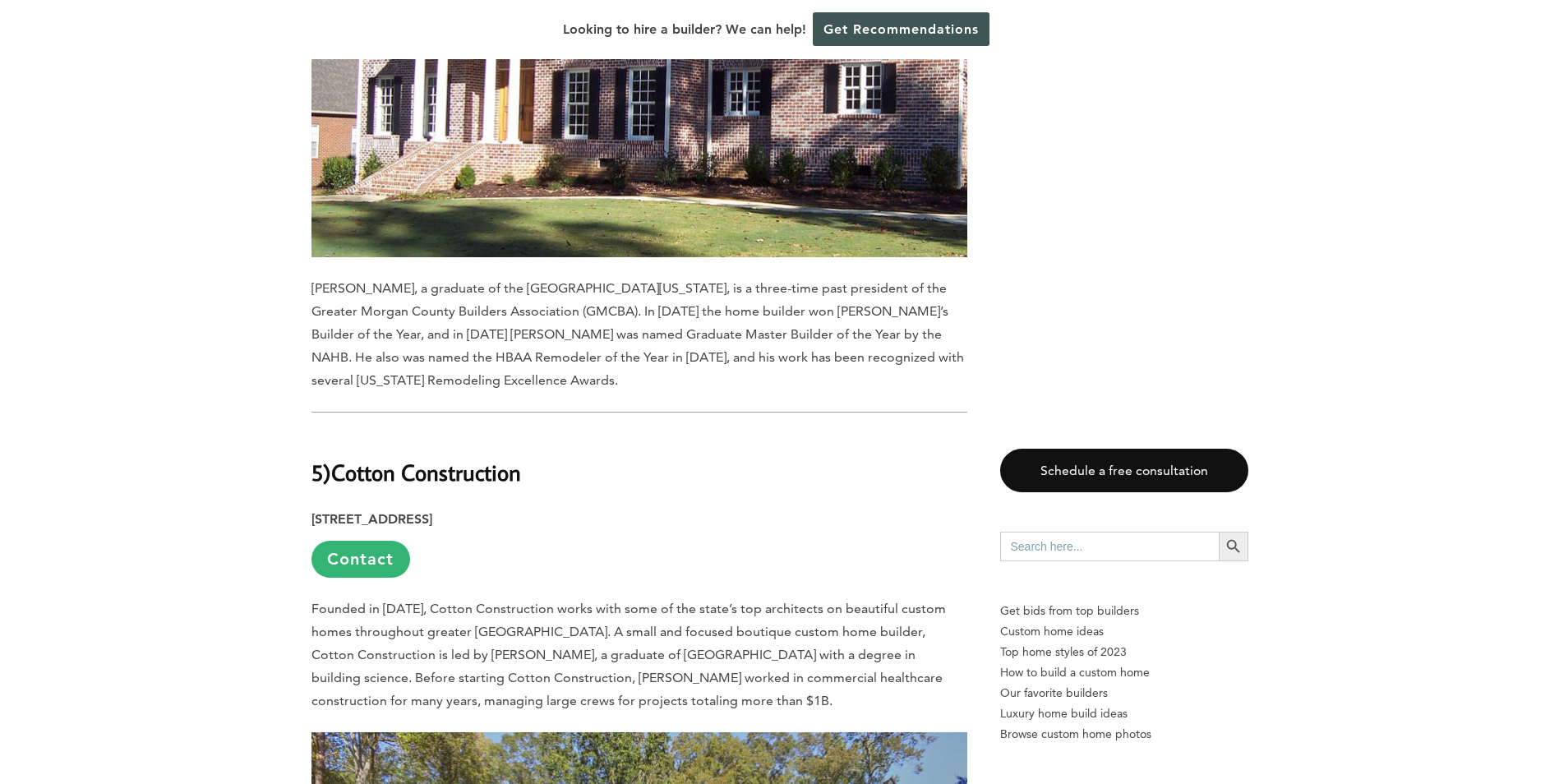
scroll to position [10598, 0]
drag, startPoint x: 528, startPoint y: 180, endPoint x: 343, endPoint y: 179, distance: 185.0
click at [343, 433] on h2 "5) Cotton Construction" at bounding box center [639, 462] width 656 height 57
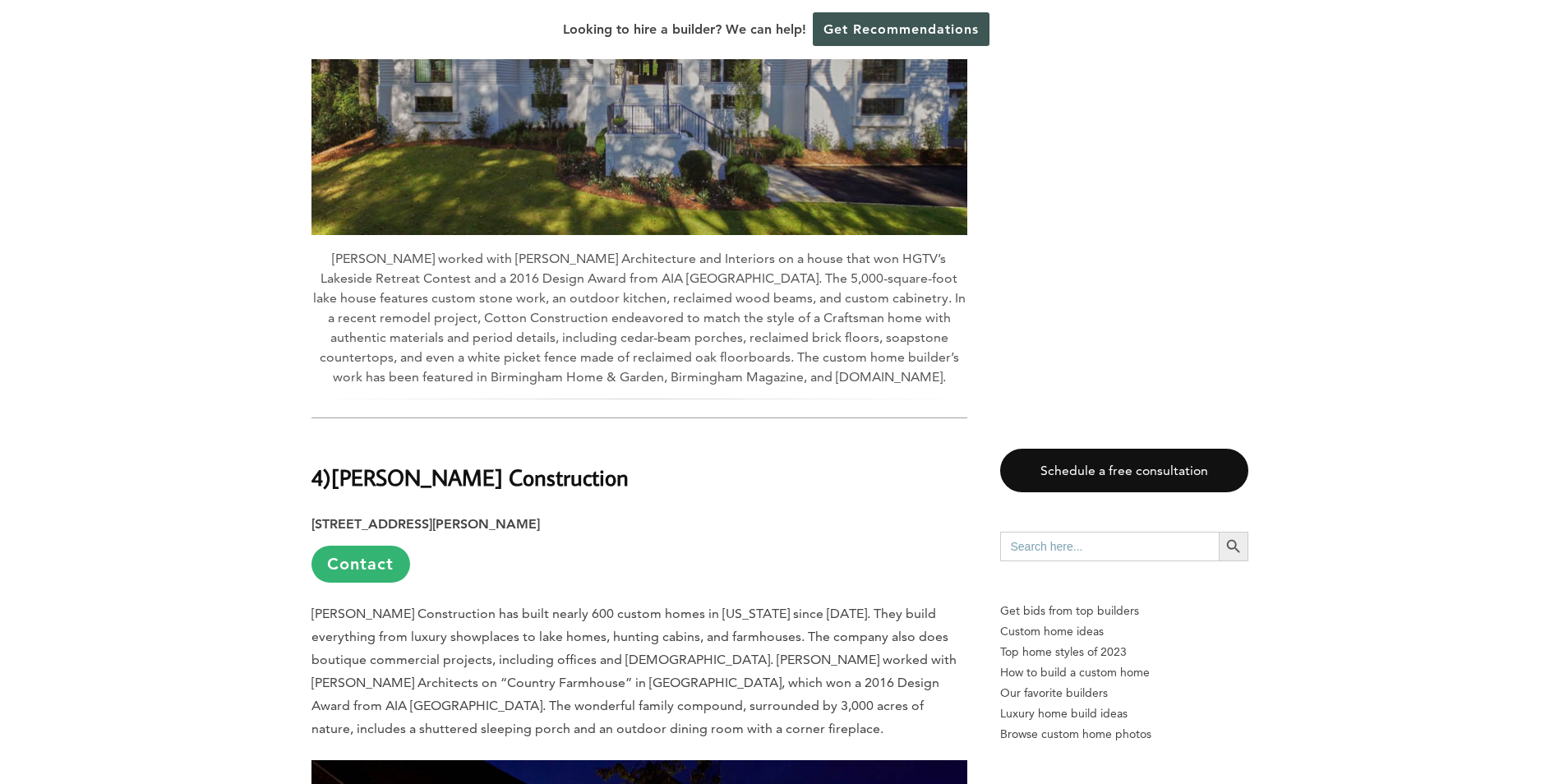
scroll to position [11502, 0]
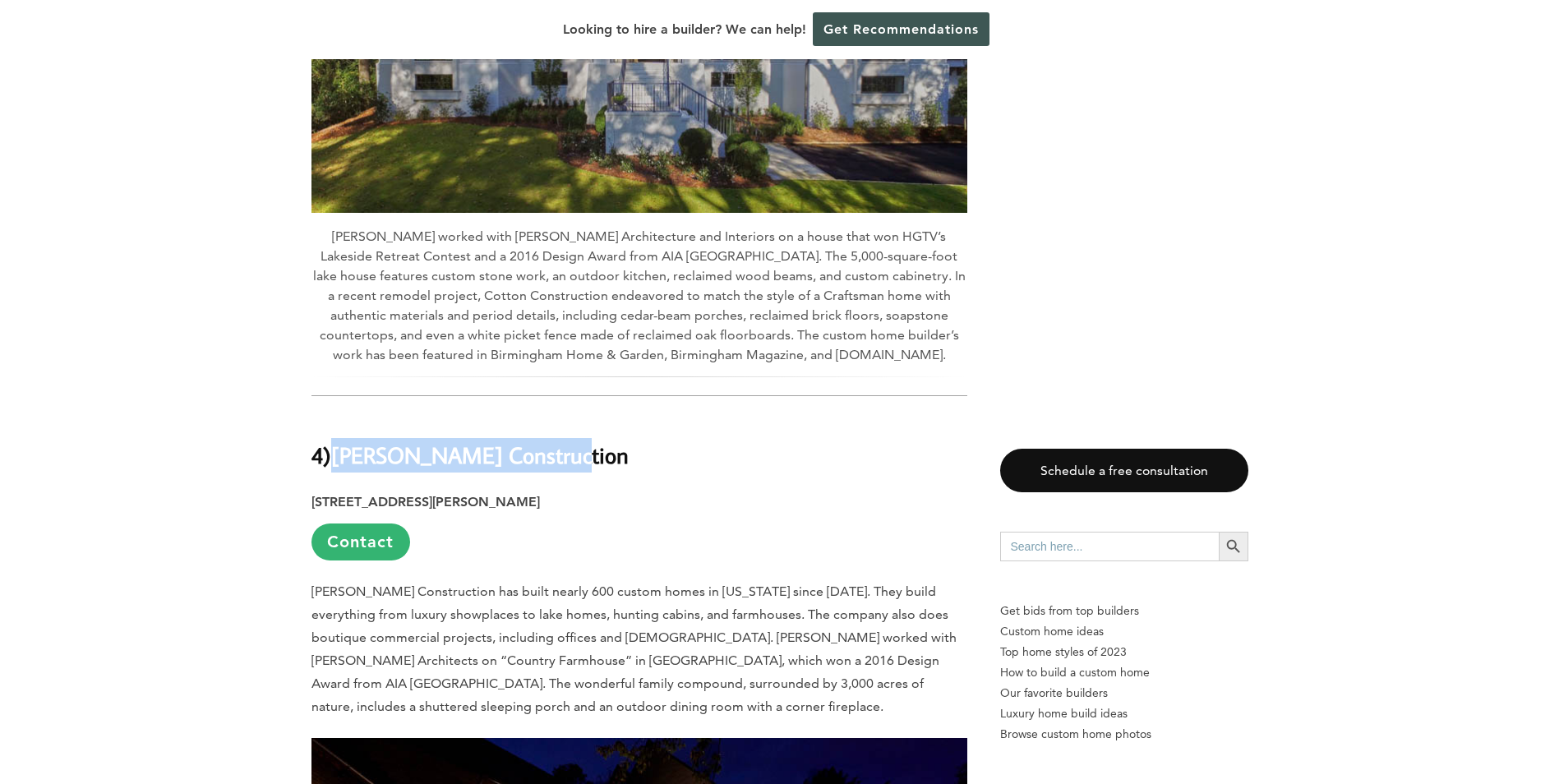
drag, startPoint x: 556, startPoint y: 163, endPoint x: 339, endPoint y: 154, distance: 217.2
click at [339, 416] on h2 "4) [PERSON_NAME] Construction" at bounding box center [639, 444] width 656 height 57
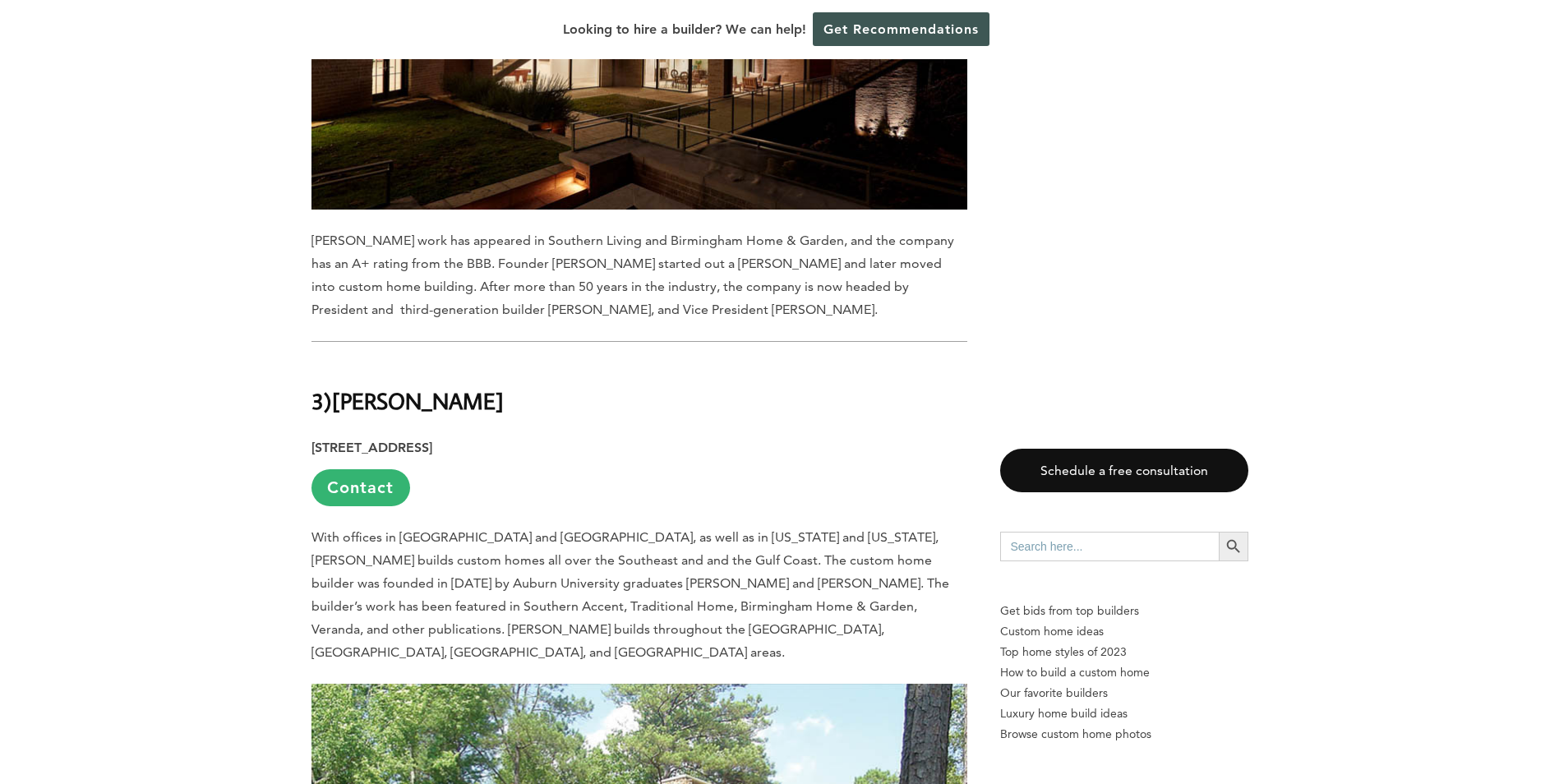
scroll to position [12323, 0]
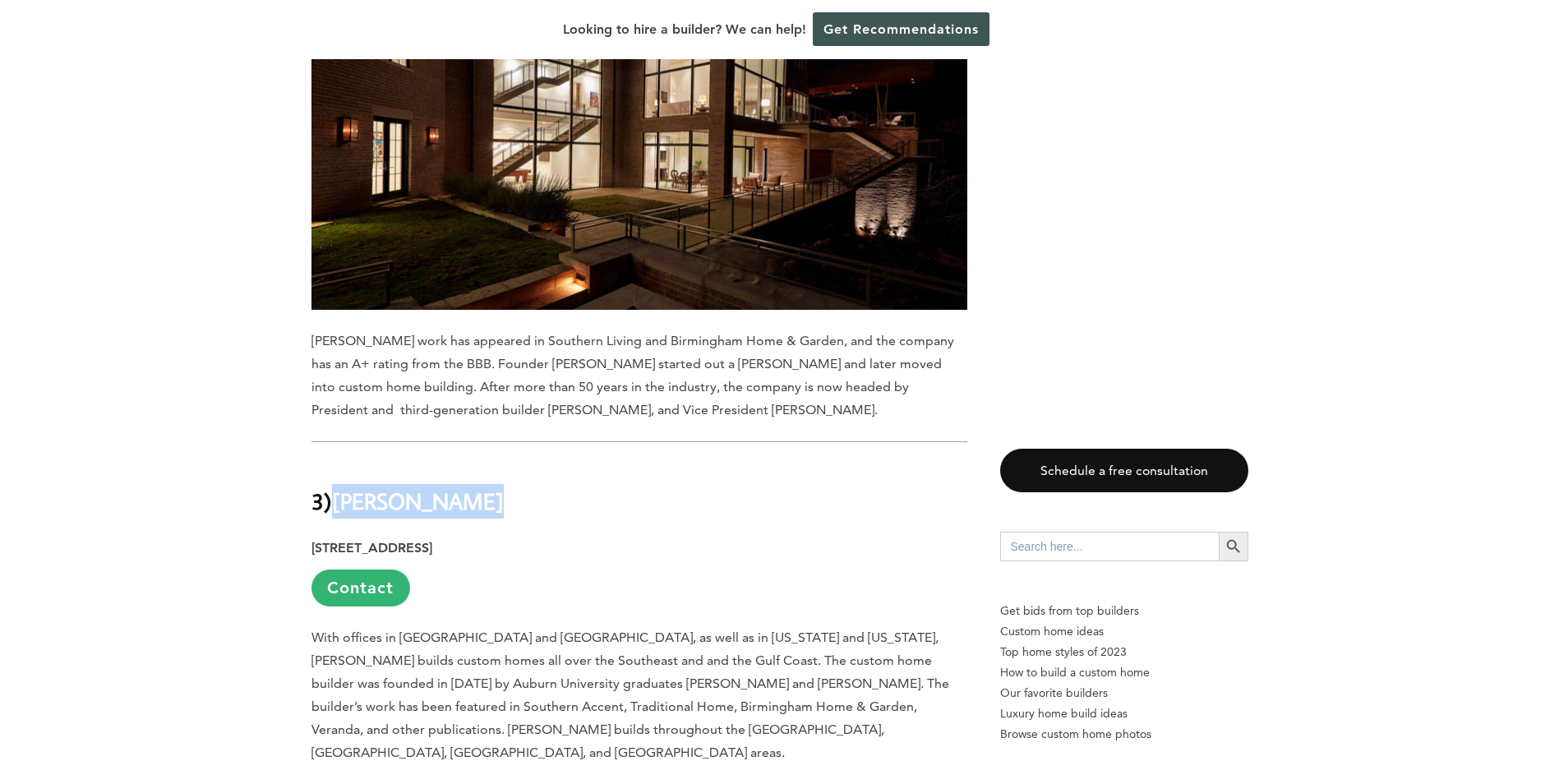
drag, startPoint x: 479, startPoint y: 208, endPoint x: 342, endPoint y: 206, distance: 137.0
click at [342, 462] on h2 "3) [PERSON_NAME]" at bounding box center [639, 490] width 656 height 57
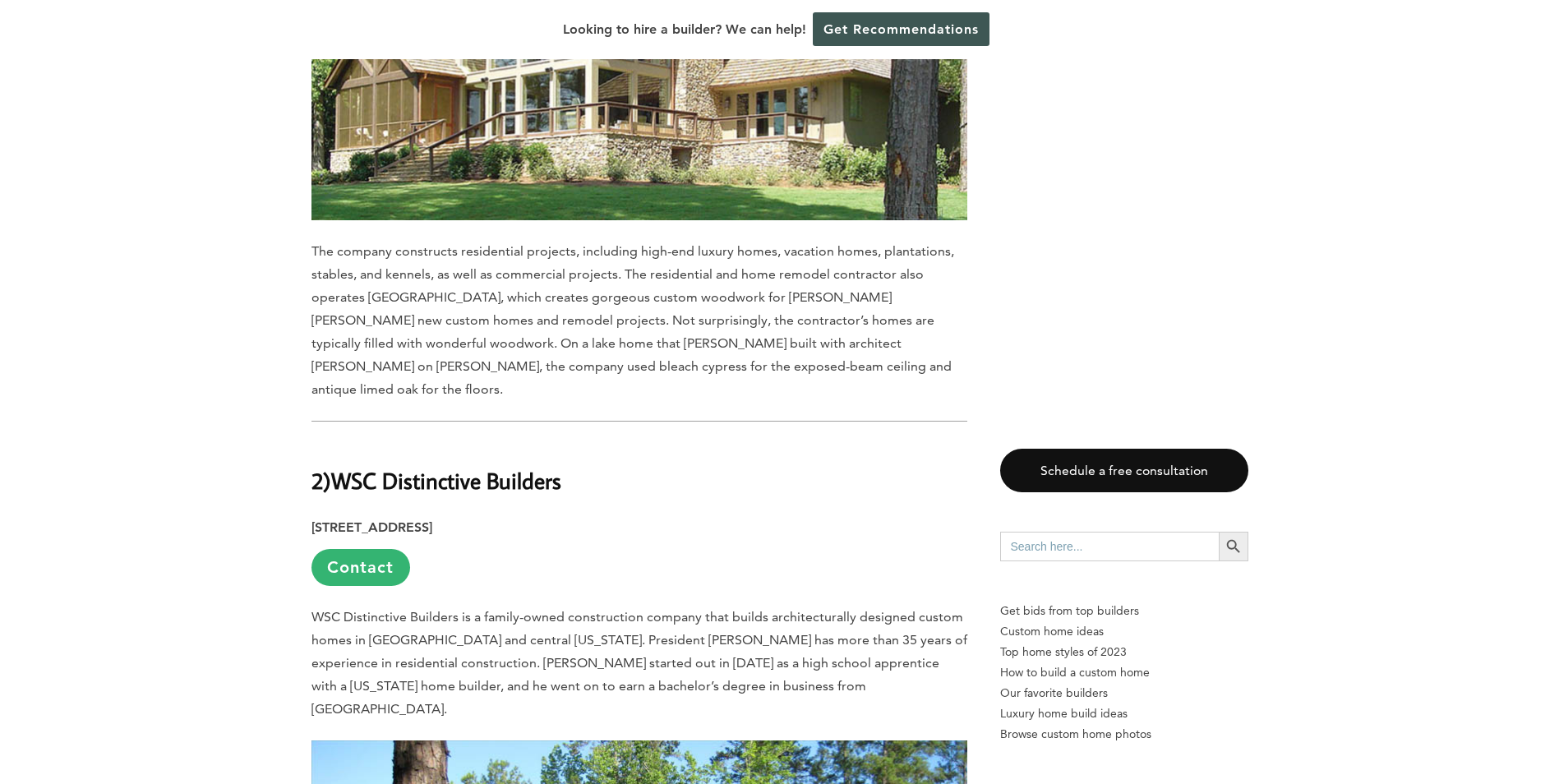
scroll to position [13309, 0]
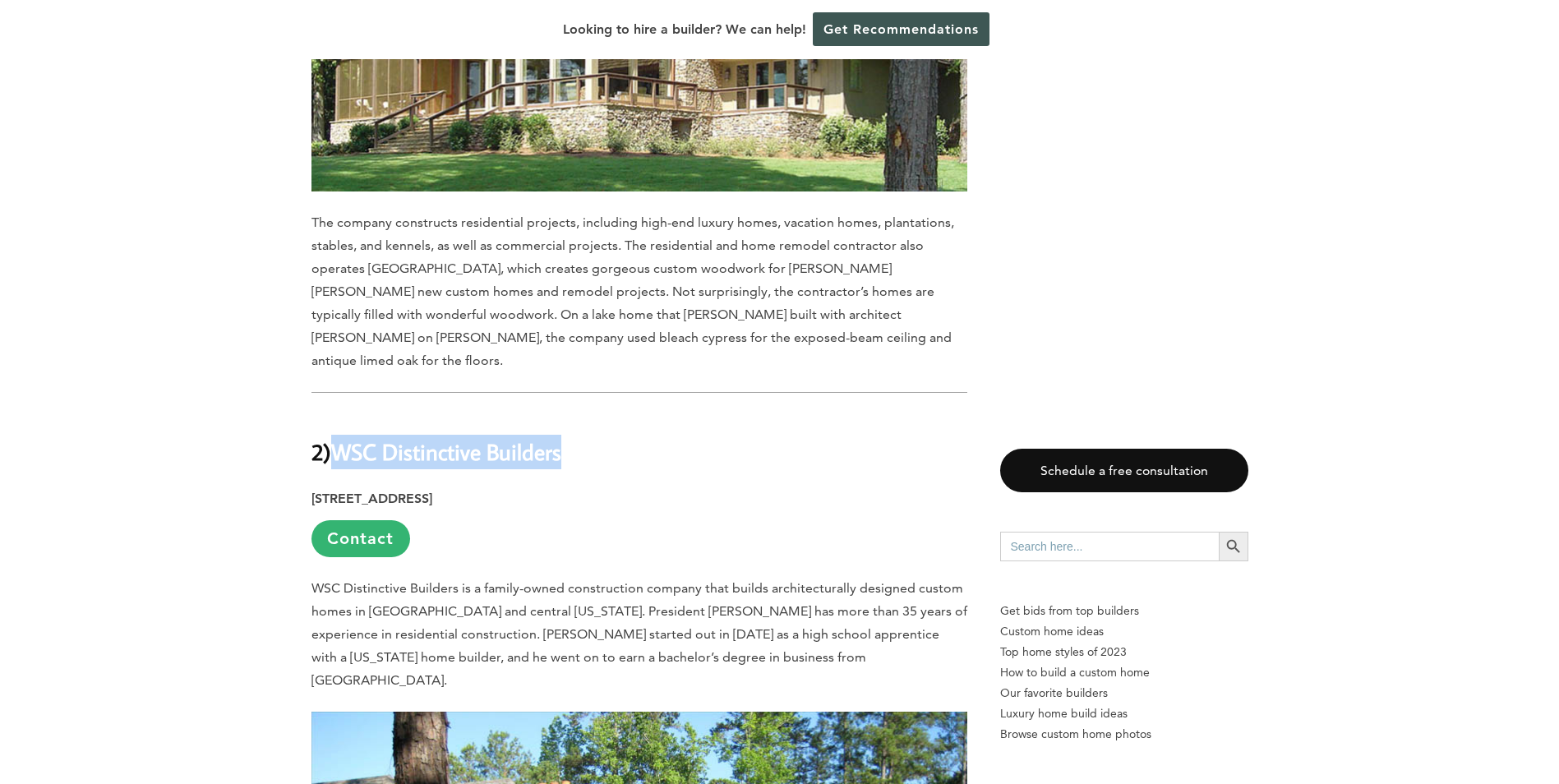
drag, startPoint x: 572, startPoint y: 105, endPoint x: 342, endPoint y: 113, distance: 230.1
click at [342, 412] on h2 "2) WSC Distinctive Builders" at bounding box center [639, 441] width 656 height 57
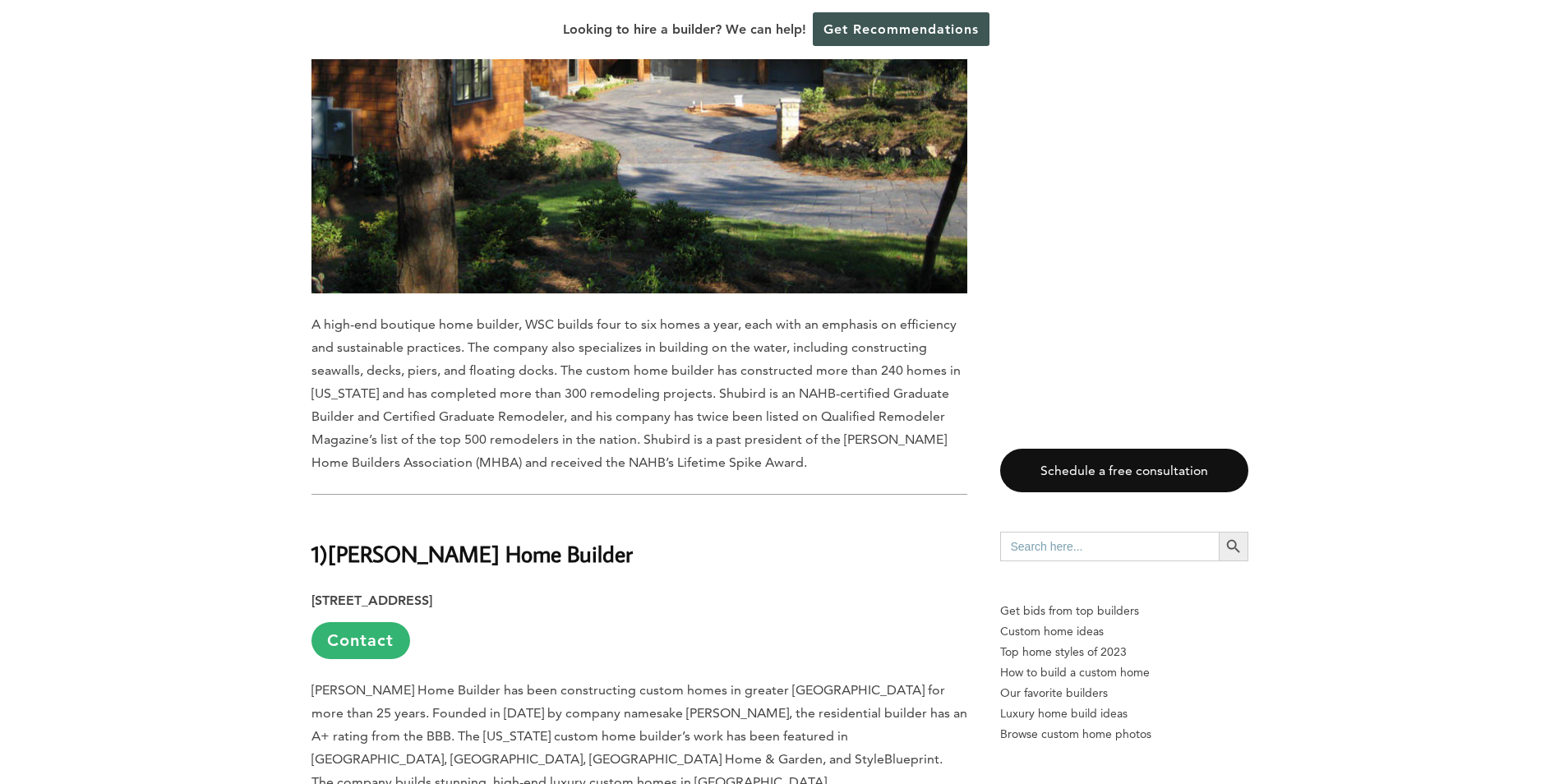
scroll to position [14213, 0]
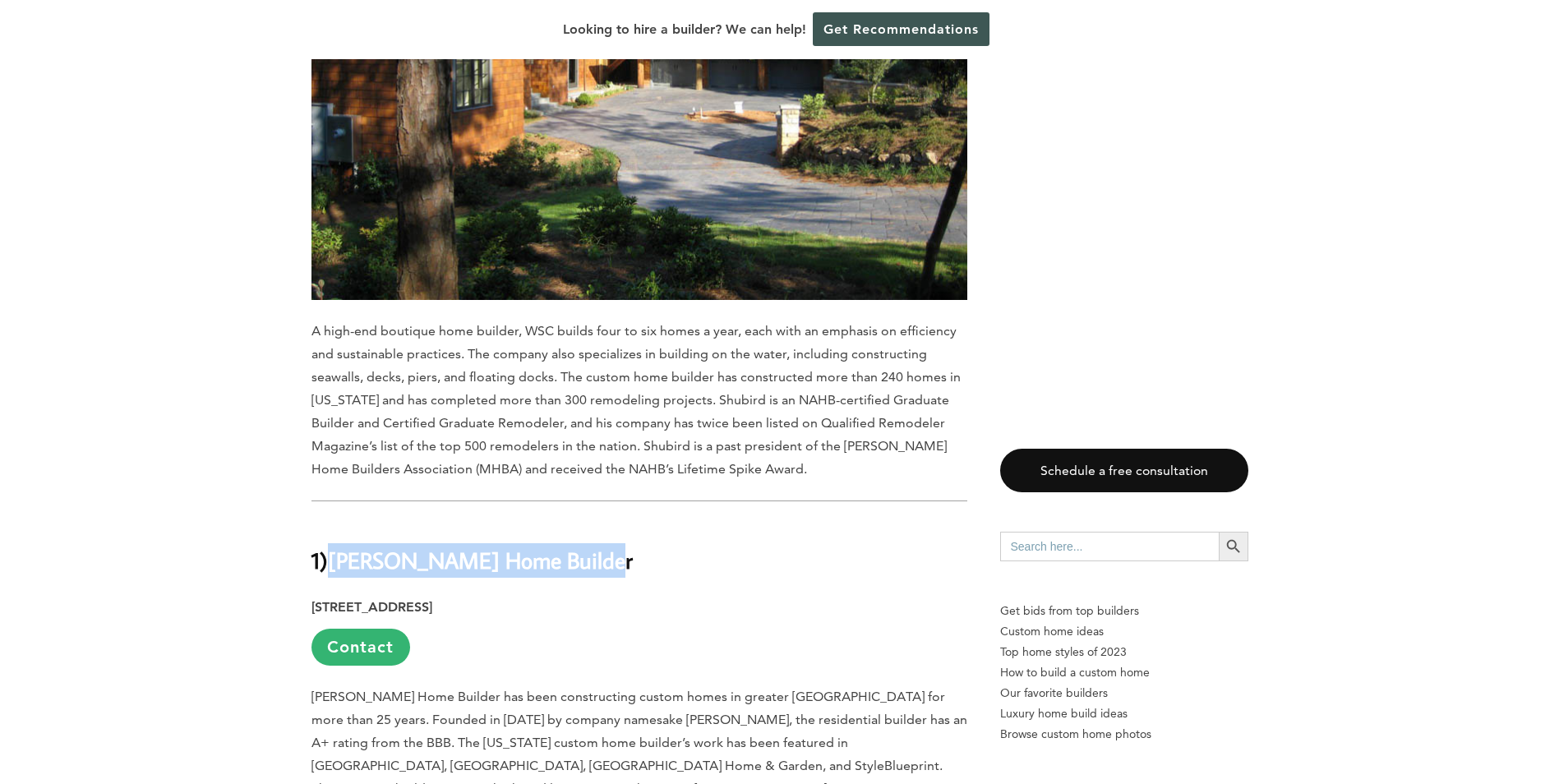
drag, startPoint x: 596, startPoint y: 191, endPoint x: 333, endPoint y: 187, distance: 263.0
click at [333, 521] on h2 "1) [PERSON_NAME] Home Builder" at bounding box center [639, 550] width 656 height 57
